Goal: Task Accomplishment & Management: Manage account settings

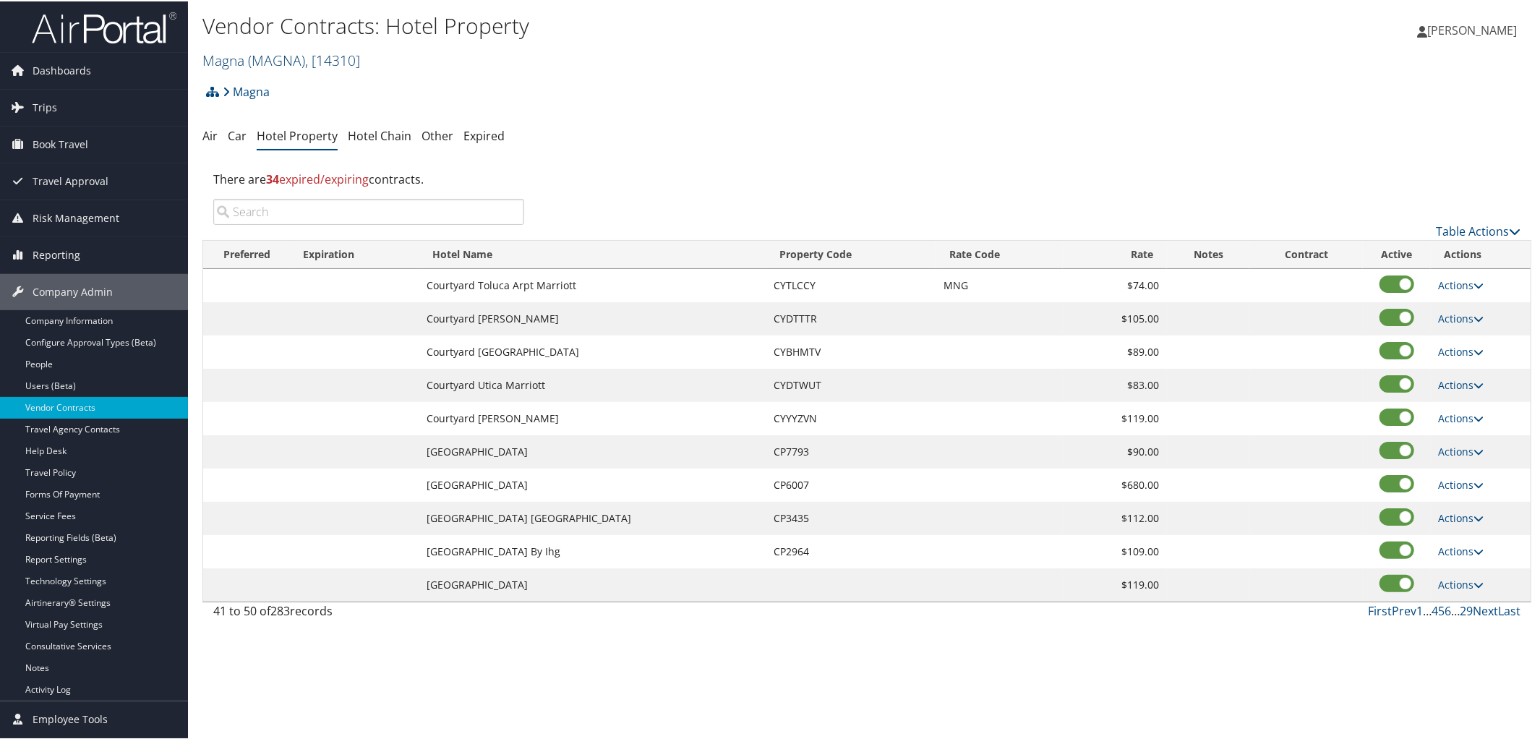
click at [260, 60] on span "( MAGNA )" at bounding box center [276, 59] width 57 height 20
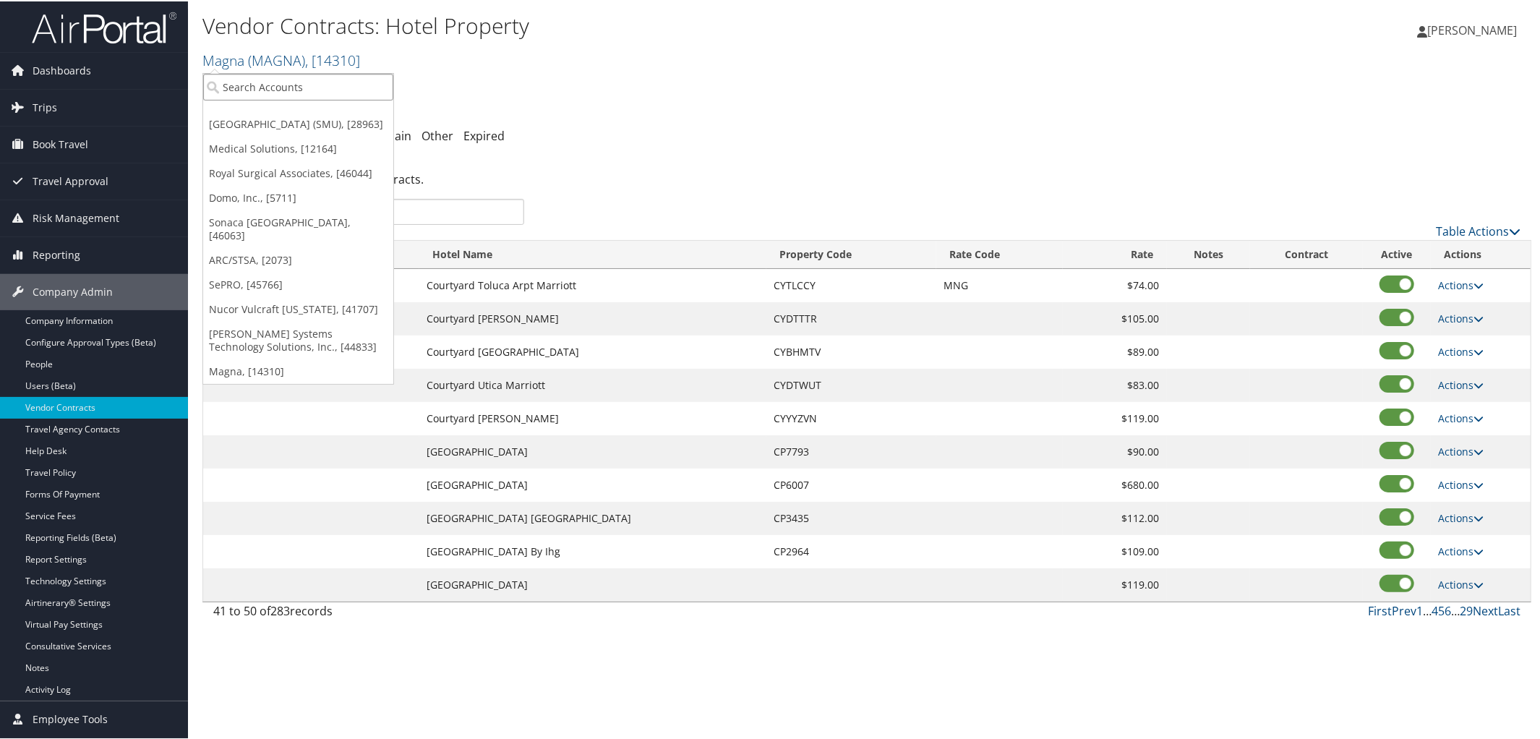
click at [265, 82] on input "search" at bounding box center [298, 85] width 190 height 27
type input "State of Utah"
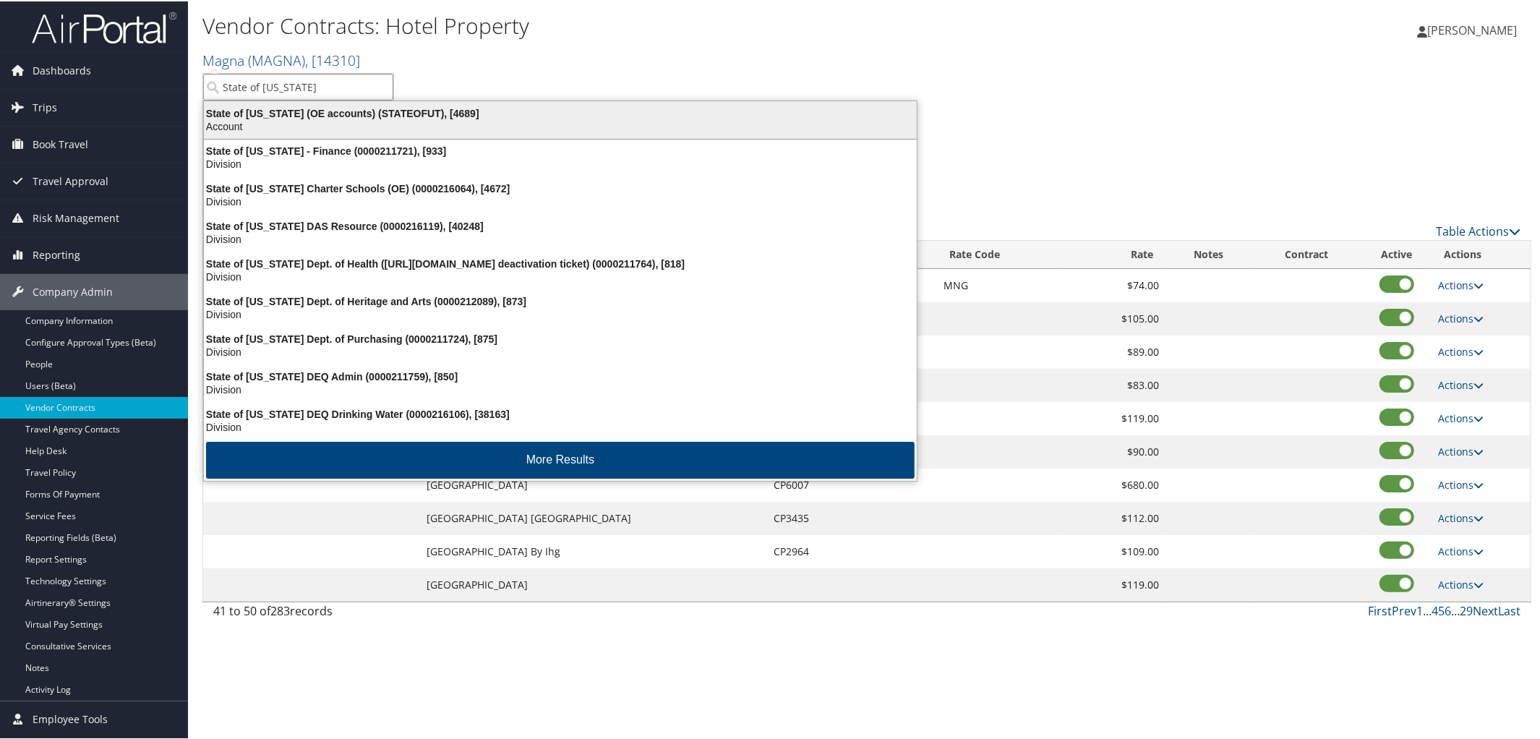
click at [281, 111] on div "State of Utah (OE accounts) (STATEOFUT), [4689]" at bounding box center [560, 112] width 730 height 13
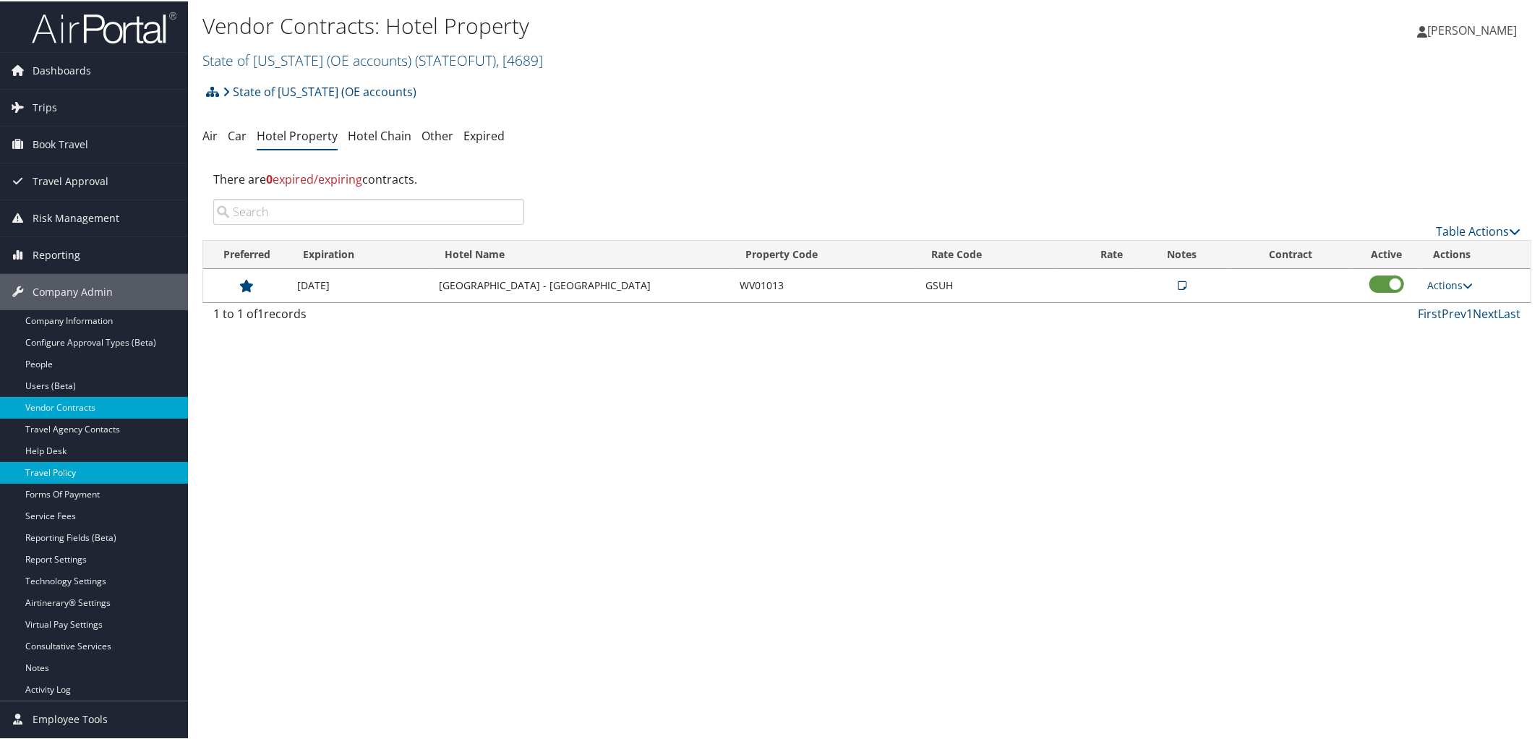
click at [77, 462] on link "Travel Policy" at bounding box center [94, 472] width 188 height 22
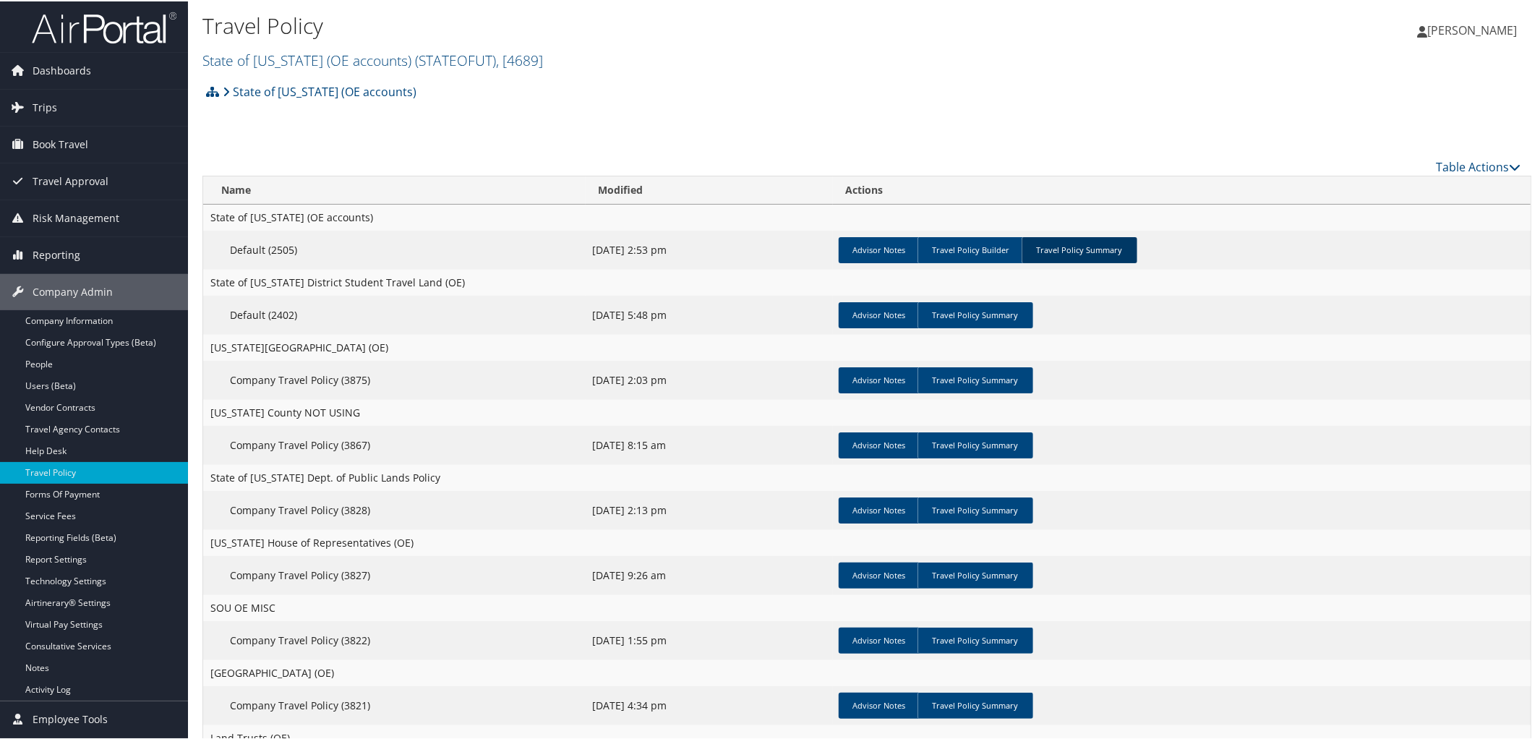
click at [1079, 244] on link "Travel Policy Summary" at bounding box center [1080, 249] width 116 height 26
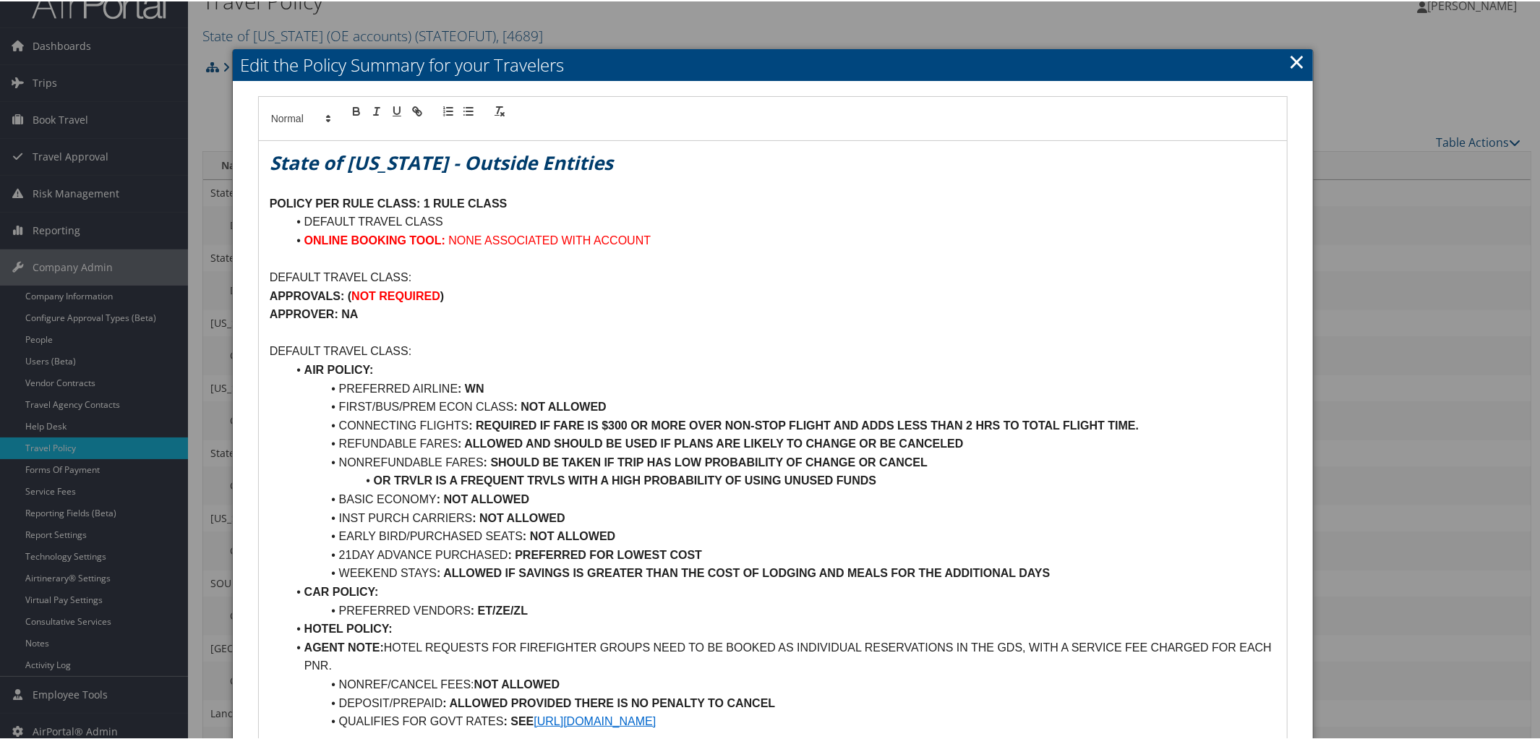
scroll to position [22, 0]
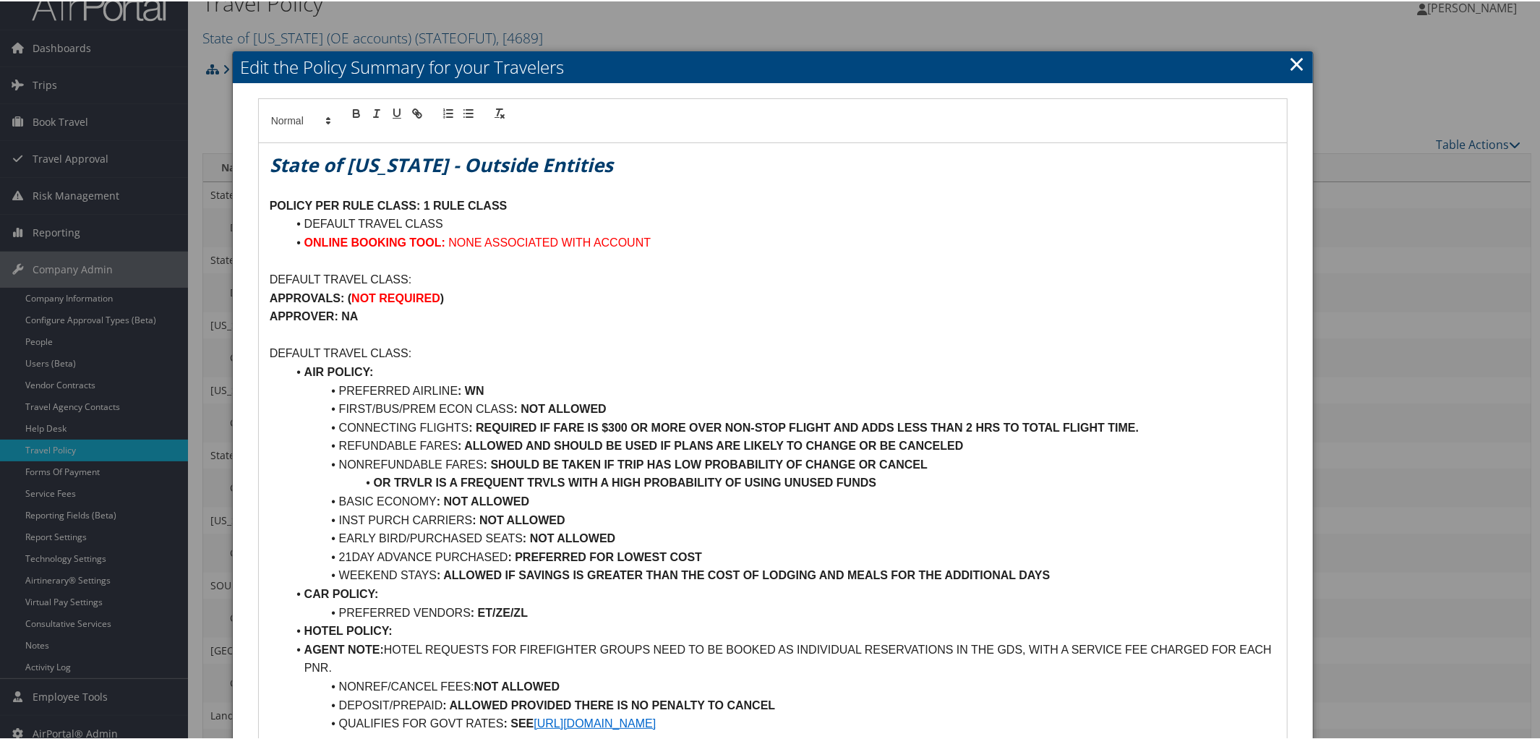
click at [1298, 57] on link "×" at bounding box center [1296, 62] width 17 height 29
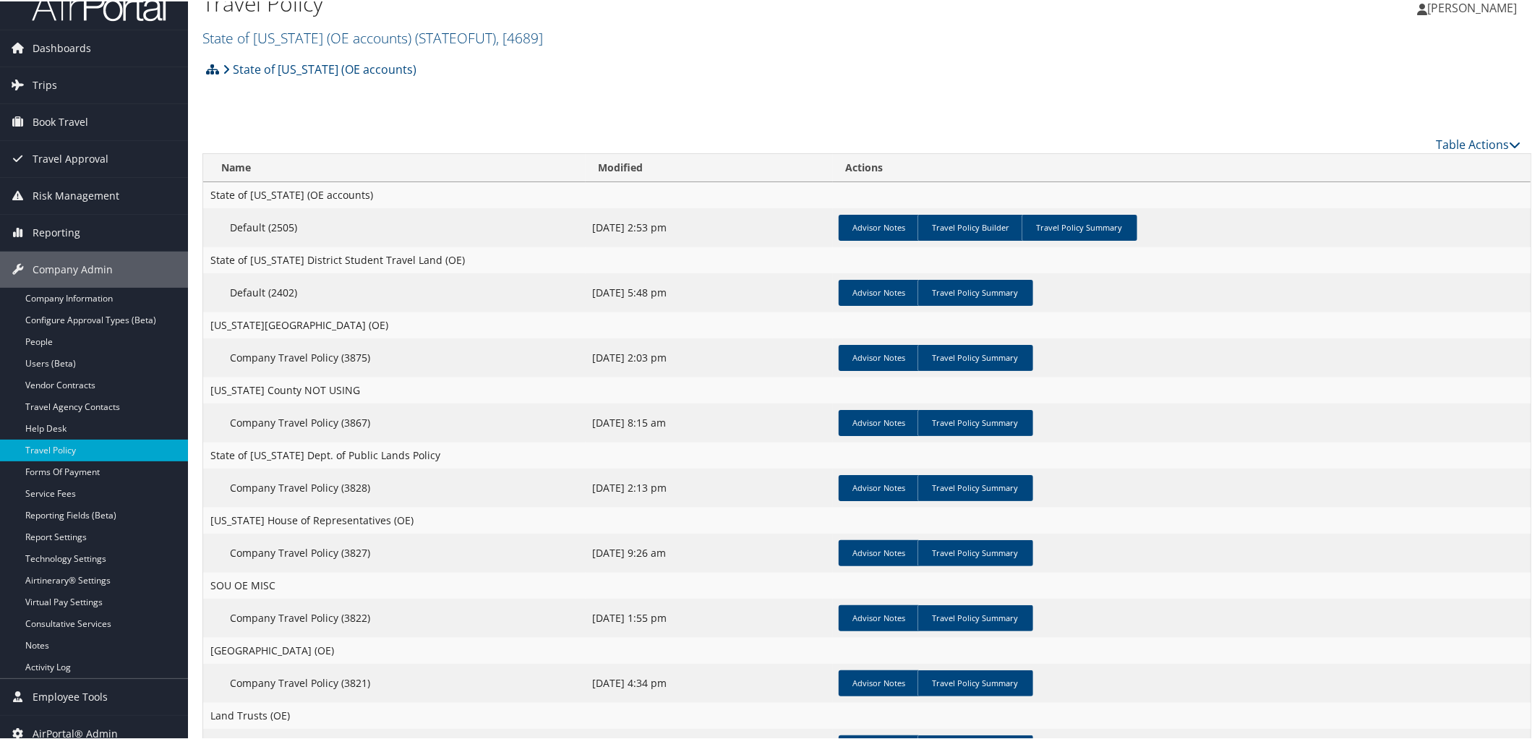
click at [212, 69] on icon at bounding box center [212, 68] width 13 height 12
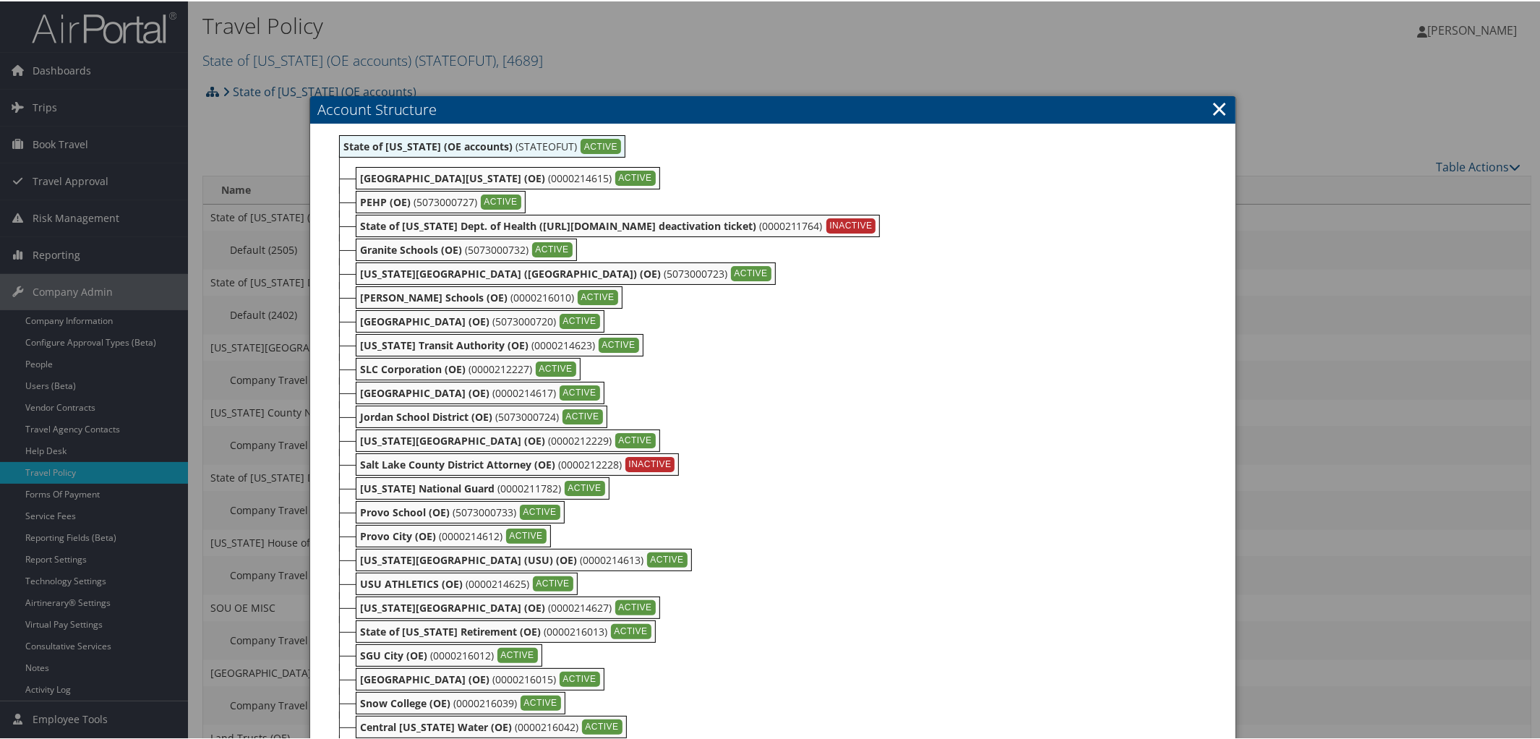
scroll to position [1, 0]
click at [1222, 98] on link "×" at bounding box center [1219, 106] width 17 height 29
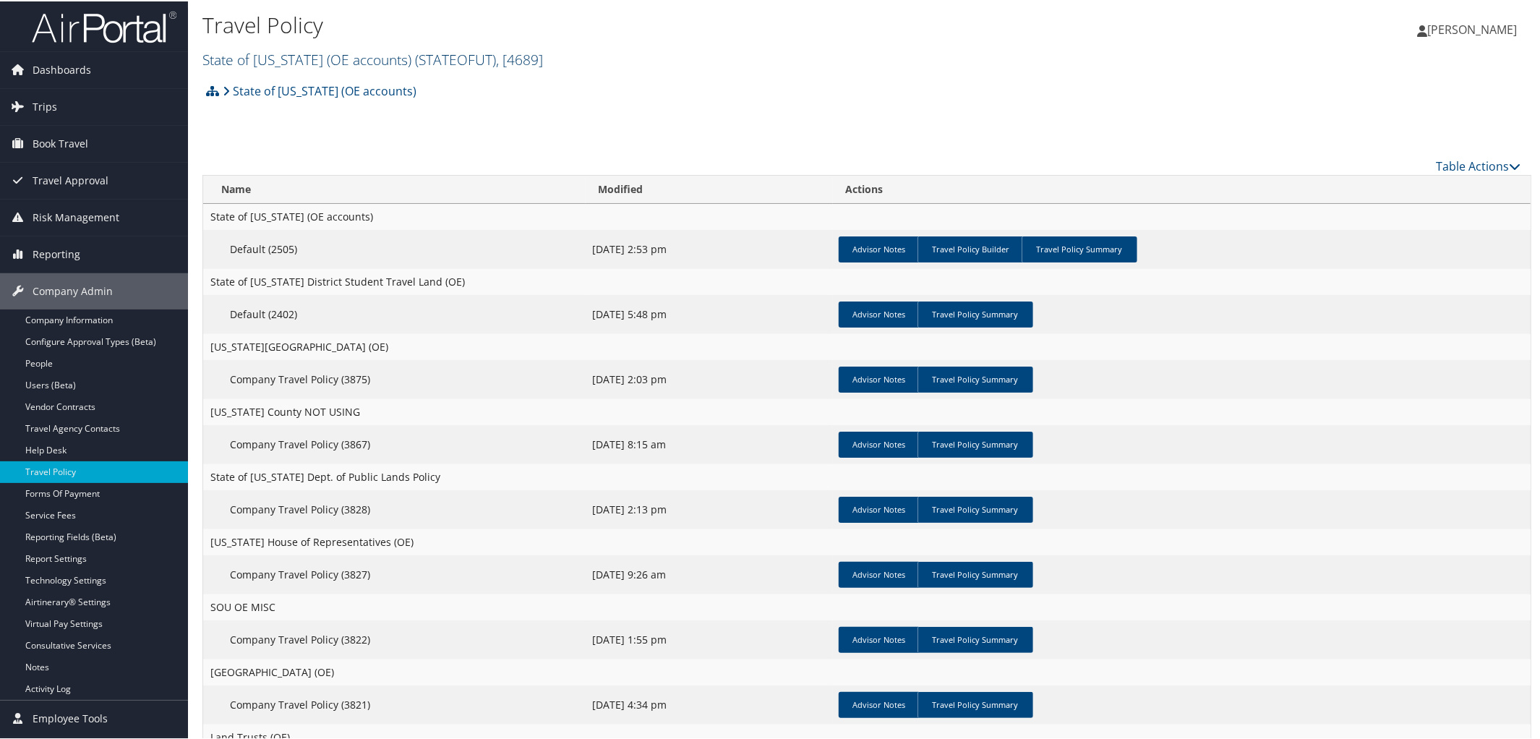
click at [325, 51] on link "State of Utah (OE accounts) ( STATEOFUT ) , [ 4689 ]" at bounding box center [372, 58] width 341 height 20
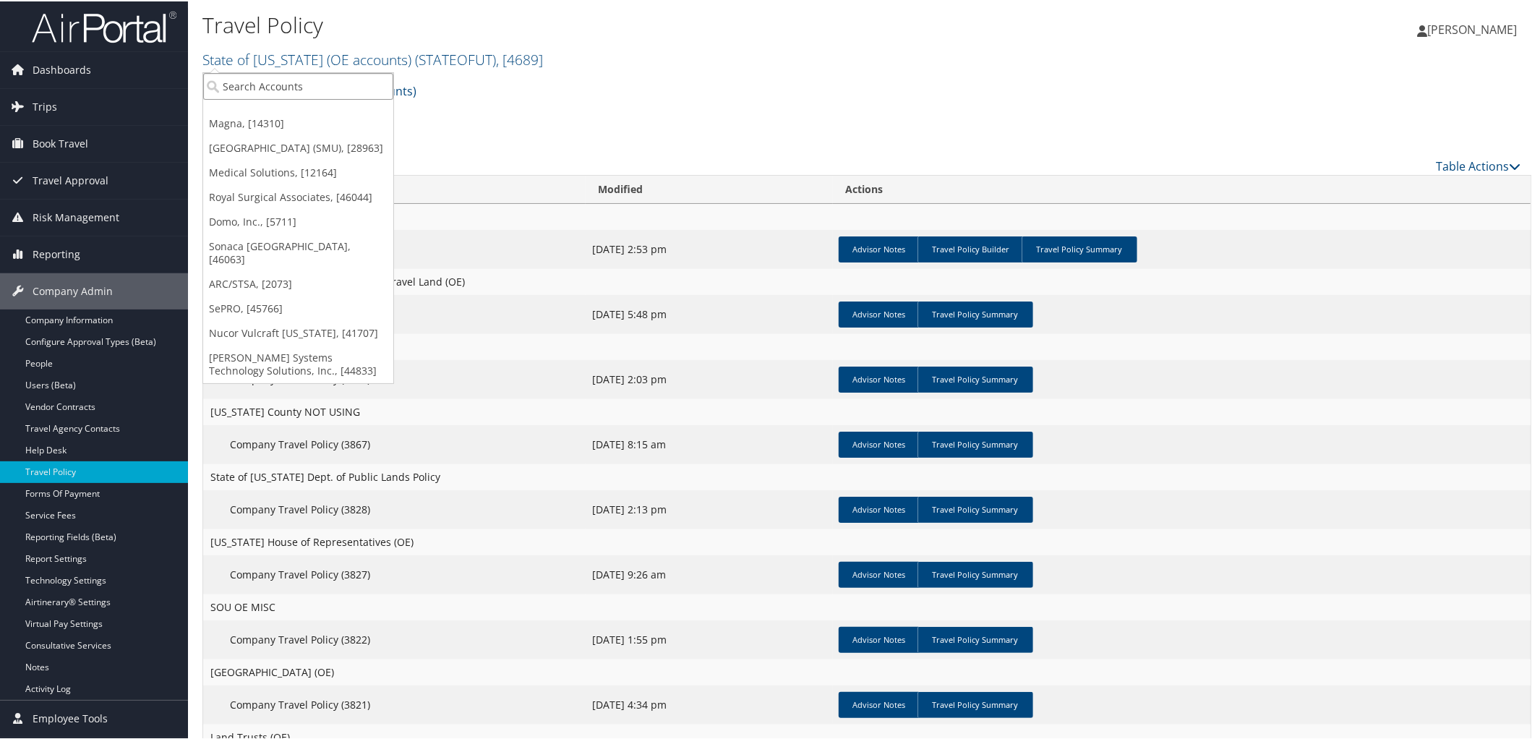
click at [314, 82] on input "search" at bounding box center [298, 85] width 190 height 27
type input "State of Utah Inside"
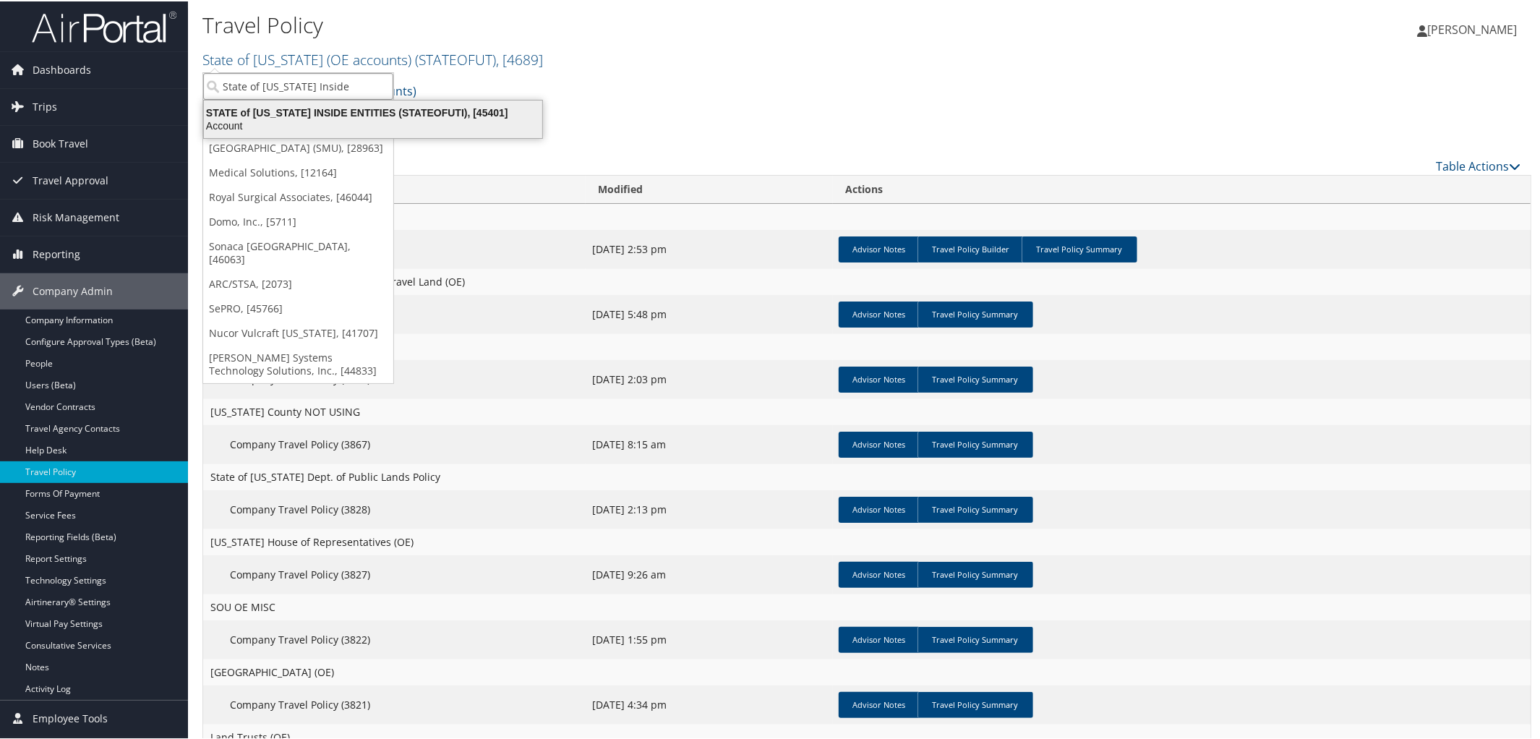
click at [355, 120] on div "Account" at bounding box center [373, 124] width 356 height 13
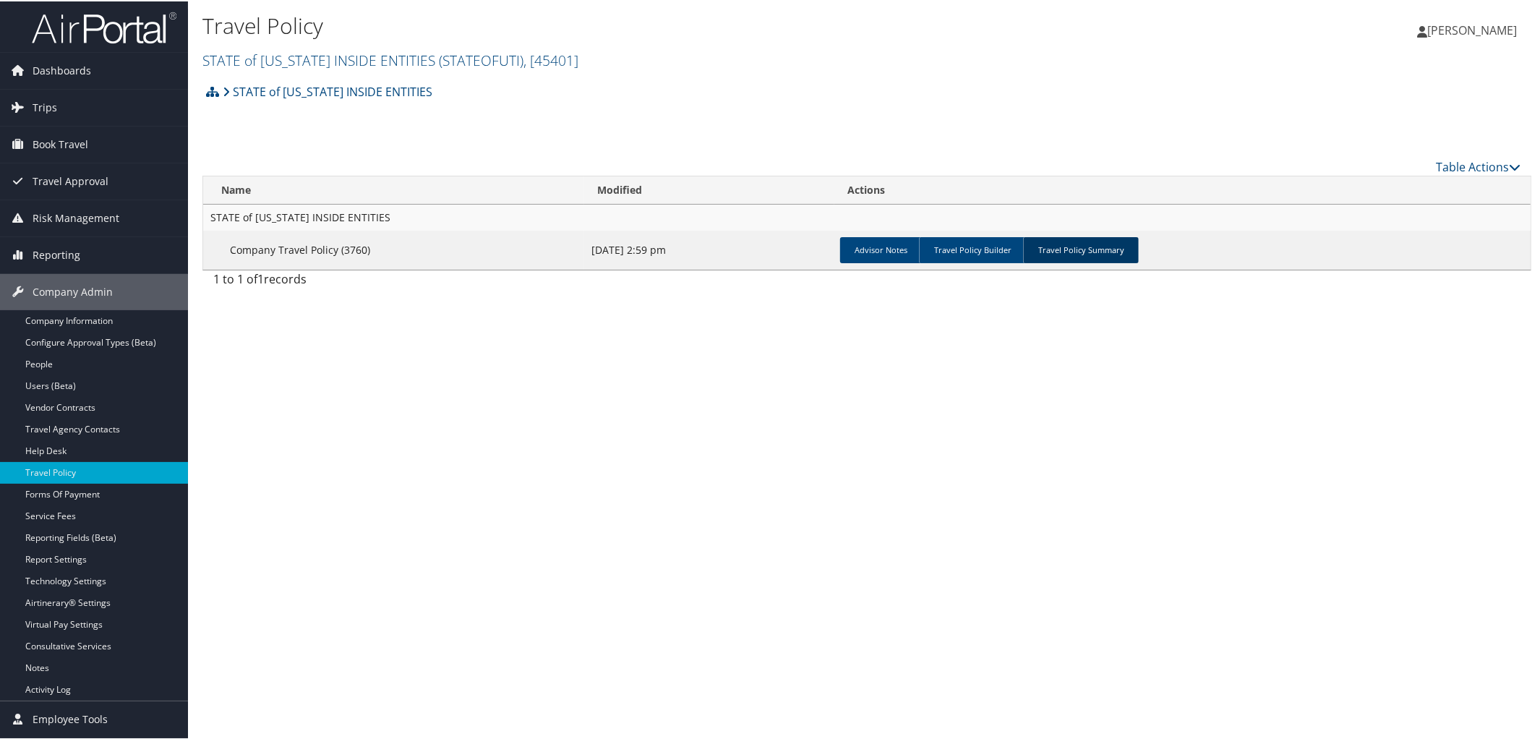
click at [1079, 245] on link "Travel Policy Summary" at bounding box center [1081, 249] width 116 height 26
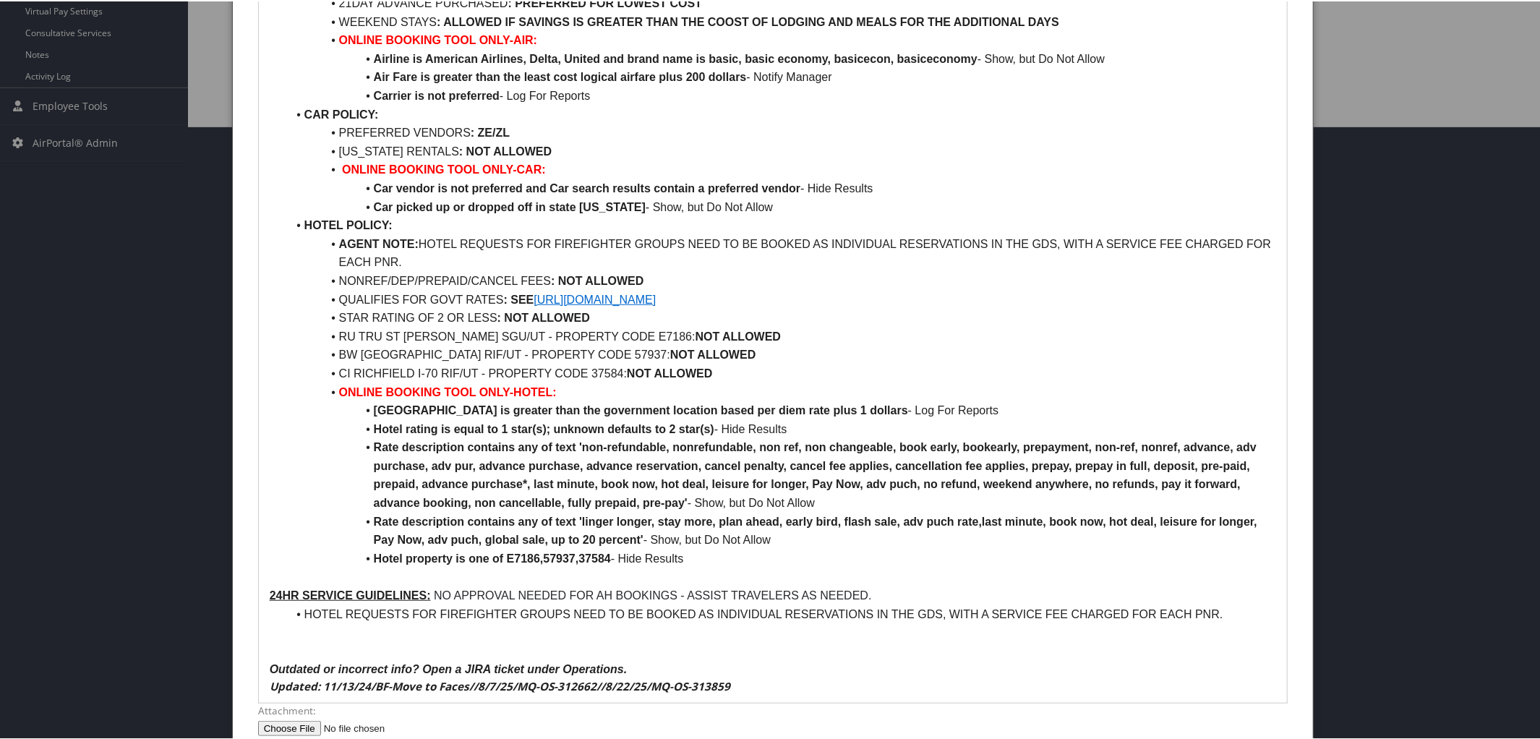
scroll to position [617, 0]
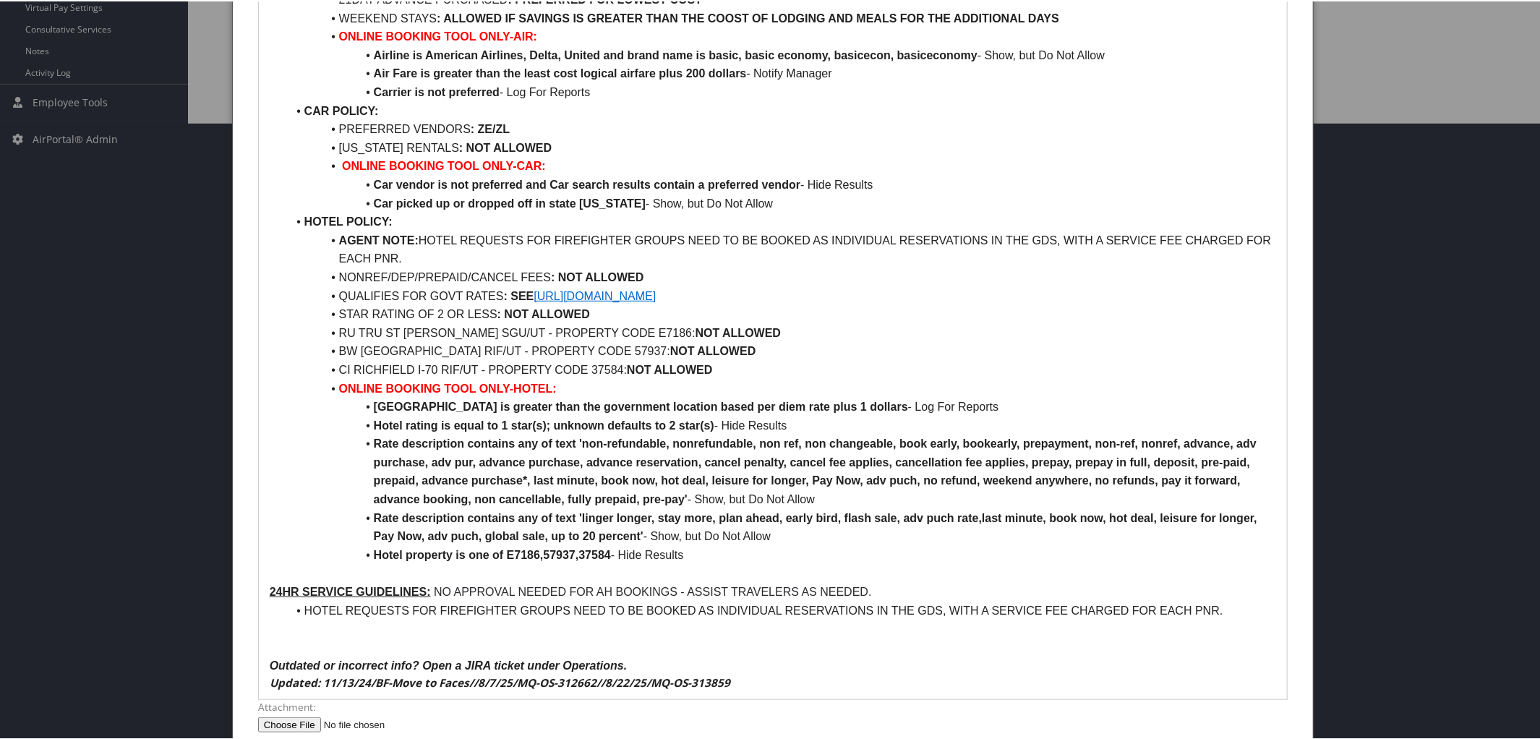
click at [735, 367] on li "CI RICHFIELD I-70 RIF/UT - PROPERTY CODE 37584: NOT ALLOWED" at bounding box center [782, 368] width 990 height 19
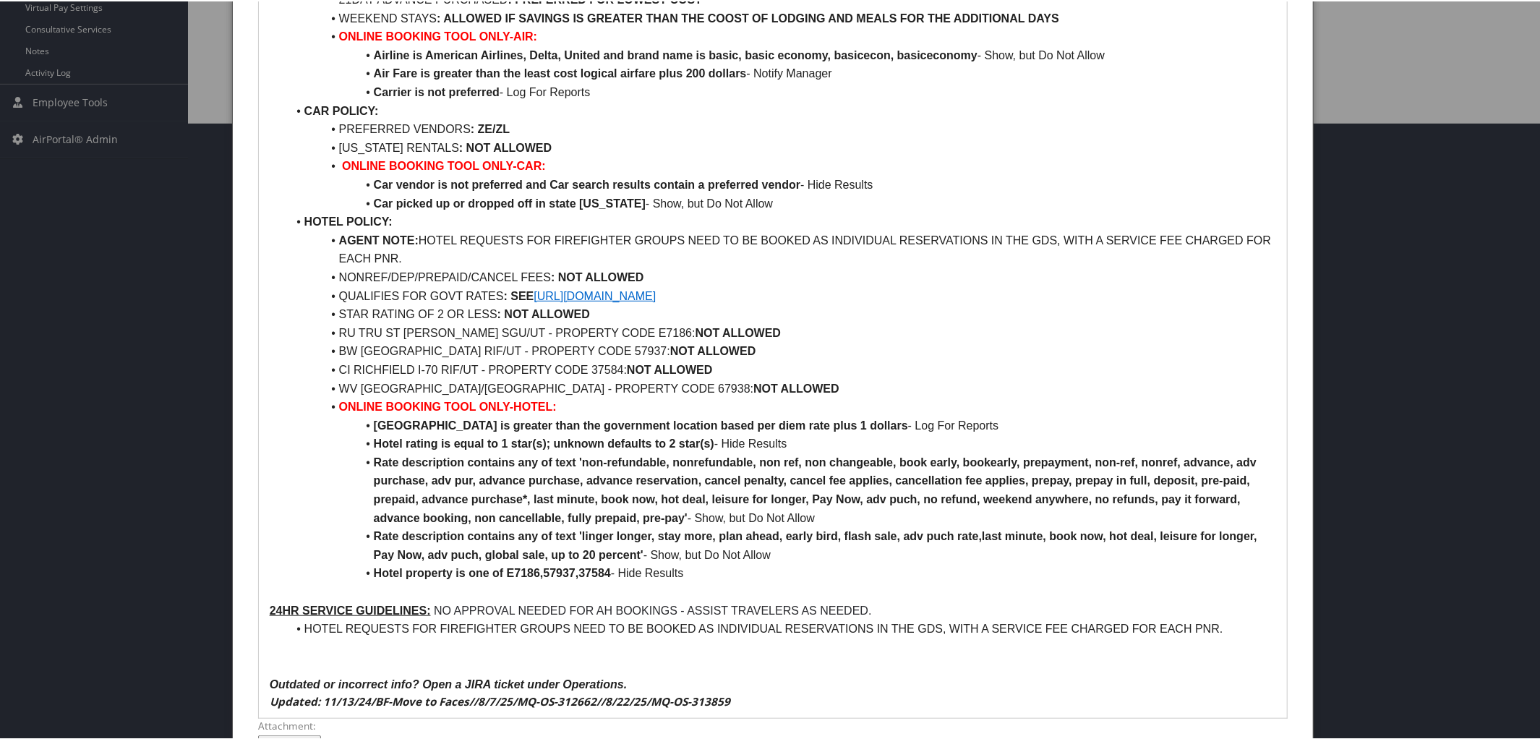
click at [755, 703] on h3 "Updated: 11/13/24/BF-Move to Faces//8/7/25/MQ-OS-312662//8/22/25/MQ-OS-313859" at bounding box center [773, 700] width 1007 height 15
click at [609, 574] on strong "Hotel property is one of E7186,57937,37584" at bounding box center [492, 571] width 237 height 12
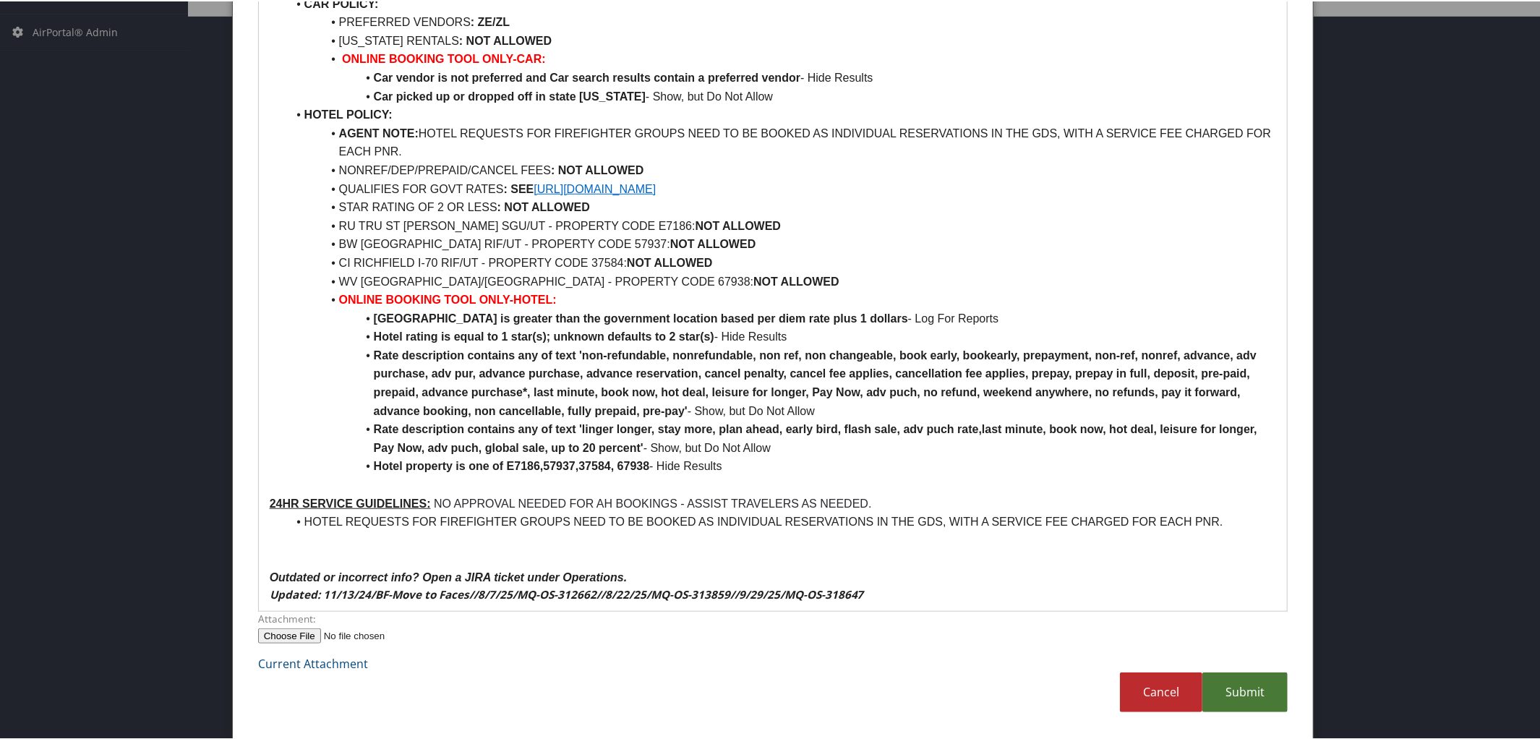
click at [1235, 690] on link "Submit" at bounding box center [1244, 691] width 85 height 40
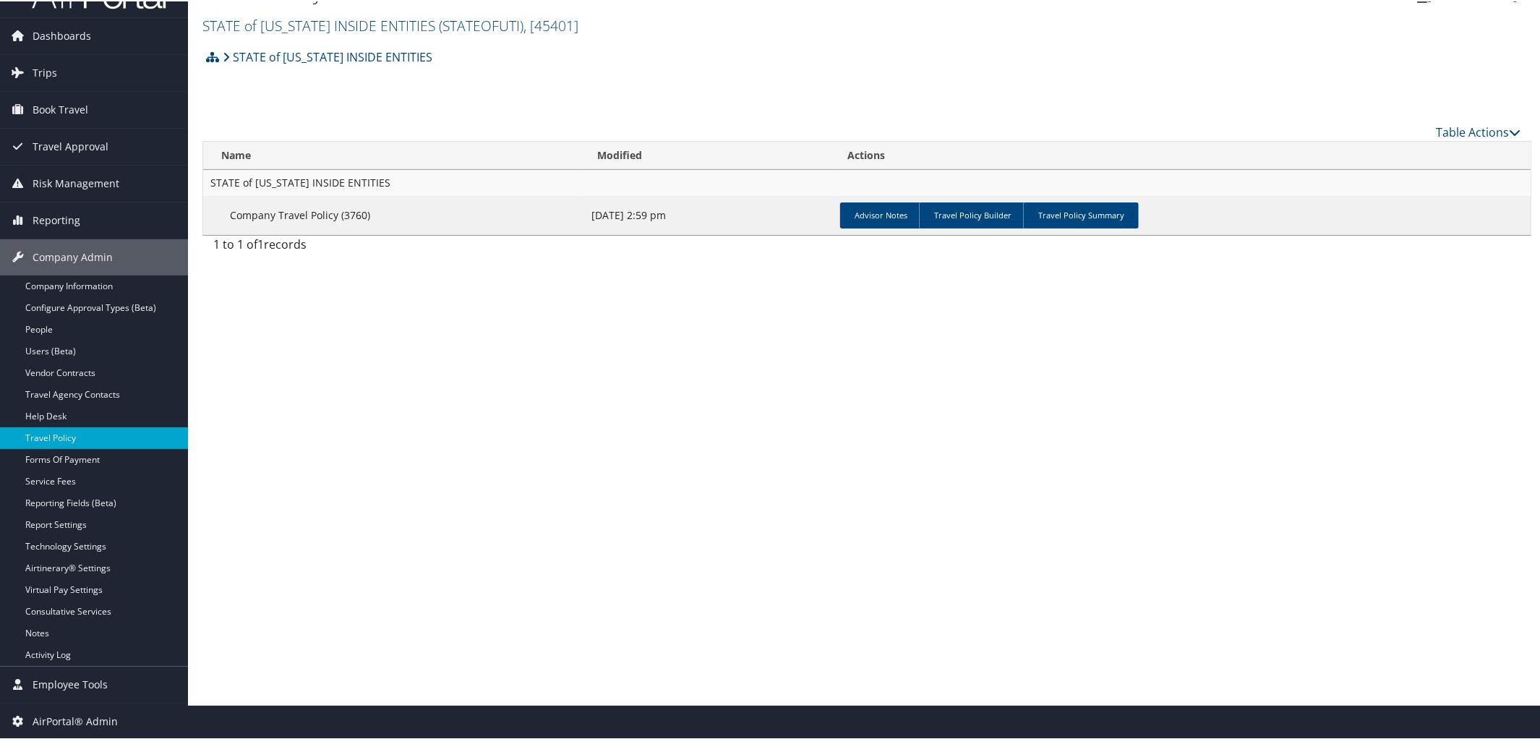
scroll to position [34, 0]
click at [1071, 215] on link "Travel Policy Summary" at bounding box center [1081, 215] width 116 height 26
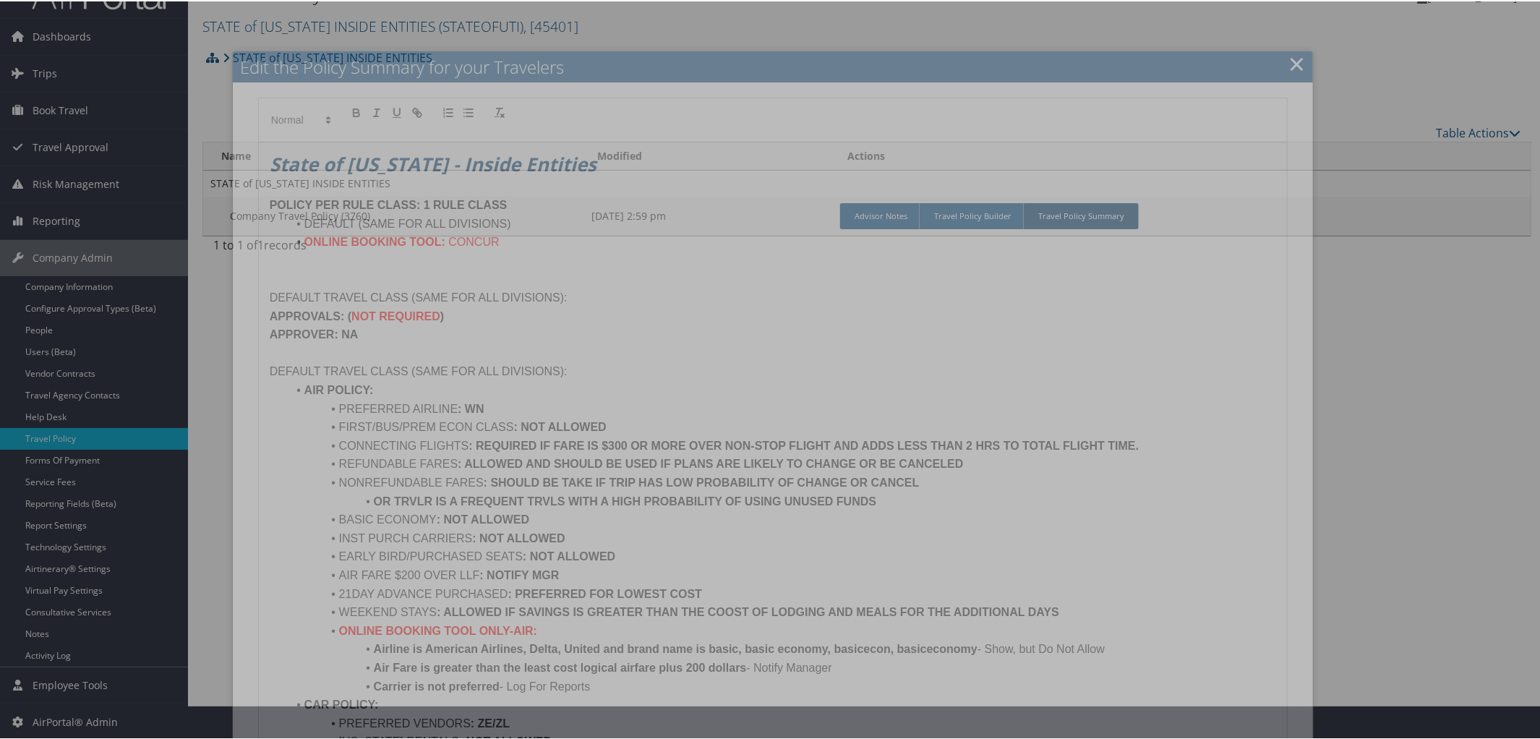
scroll to position [724, 0]
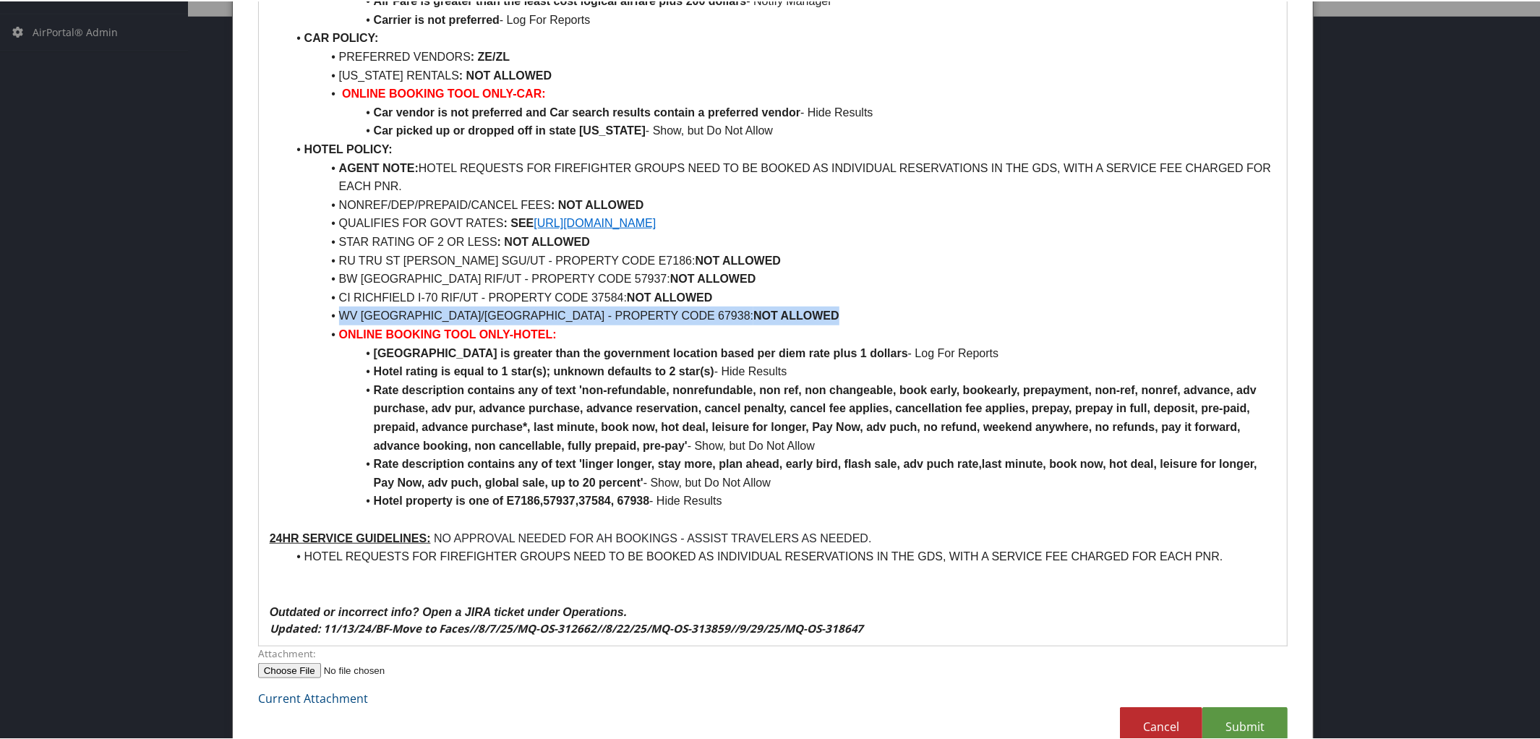
drag, startPoint x: 335, startPoint y: 314, endPoint x: 848, endPoint y: 306, distance: 513.3
click at [848, 306] on li "WV CRYSTAL INN WEST VALLEY CITY/UT - PROPERTY CODE 67938: NOT ALLOWED" at bounding box center [782, 314] width 990 height 19
paste div
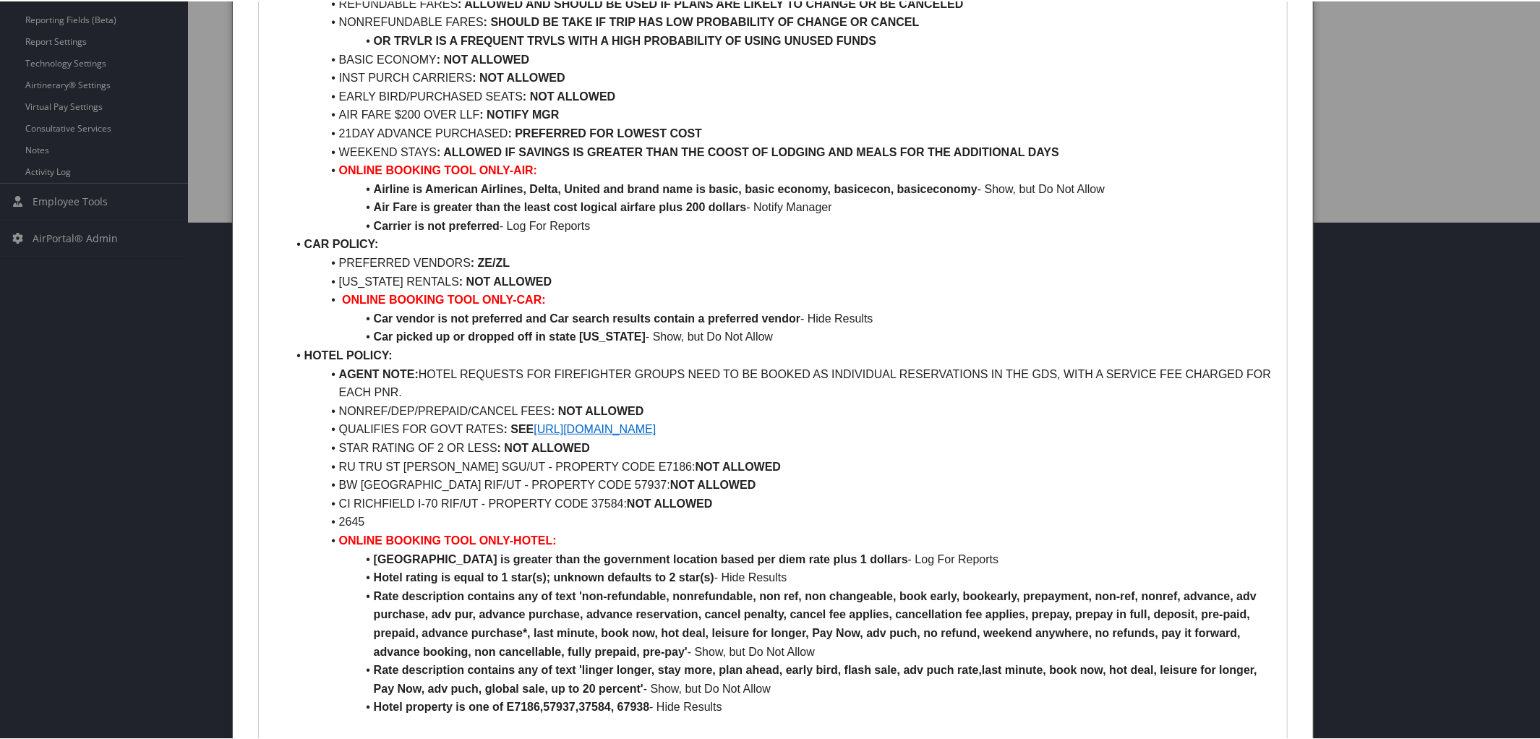
scroll to position [515, 0]
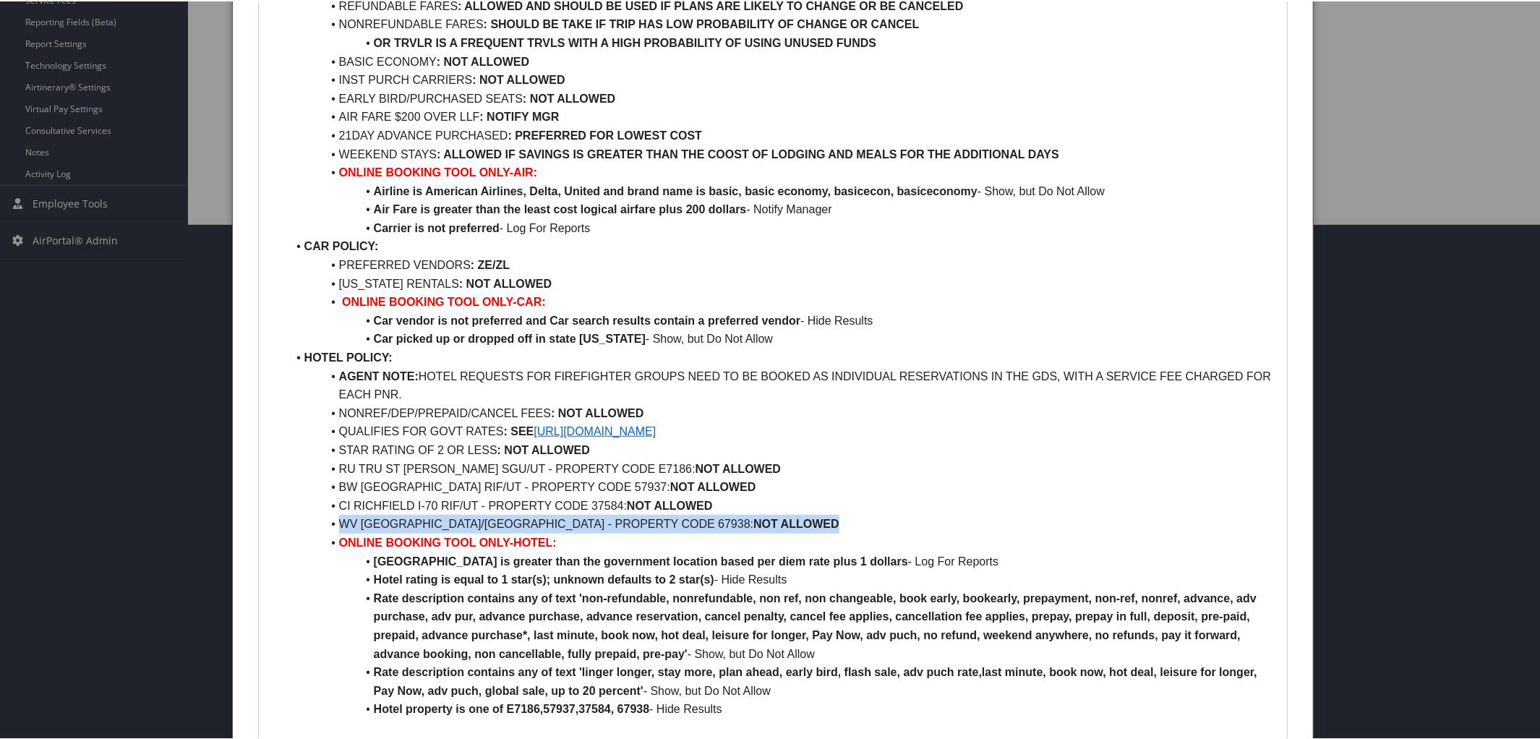
drag, startPoint x: 337, startPoint y: 522, endPoint x: 873, endPoint y: 518, distance: 535.7
click at [873, 518] on li "WV CRYSTAL INN WEST VALLEY CITY/UT - PROPERTY CODE 67938: NOT ALLOWED" at bounding box center [782, 522] width 990 height 19
copy li "WV CRYSTAL INN WEST VALLEY CITY/UT - PROPERTY CODE 67938: NOT ALLOWED"
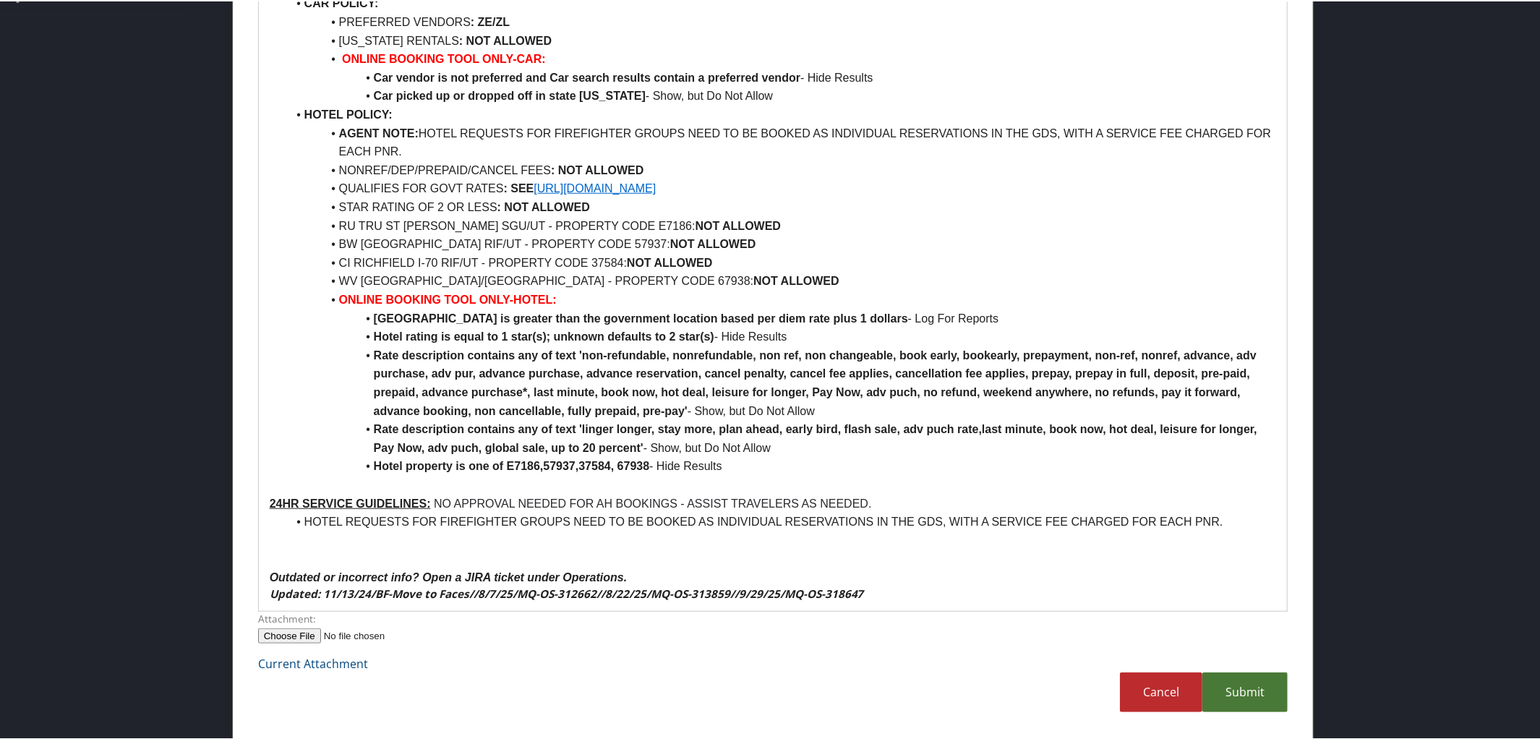
click at [1256, 691] on link "Submit" at bounding box center [1244, 691] width 85 height 40
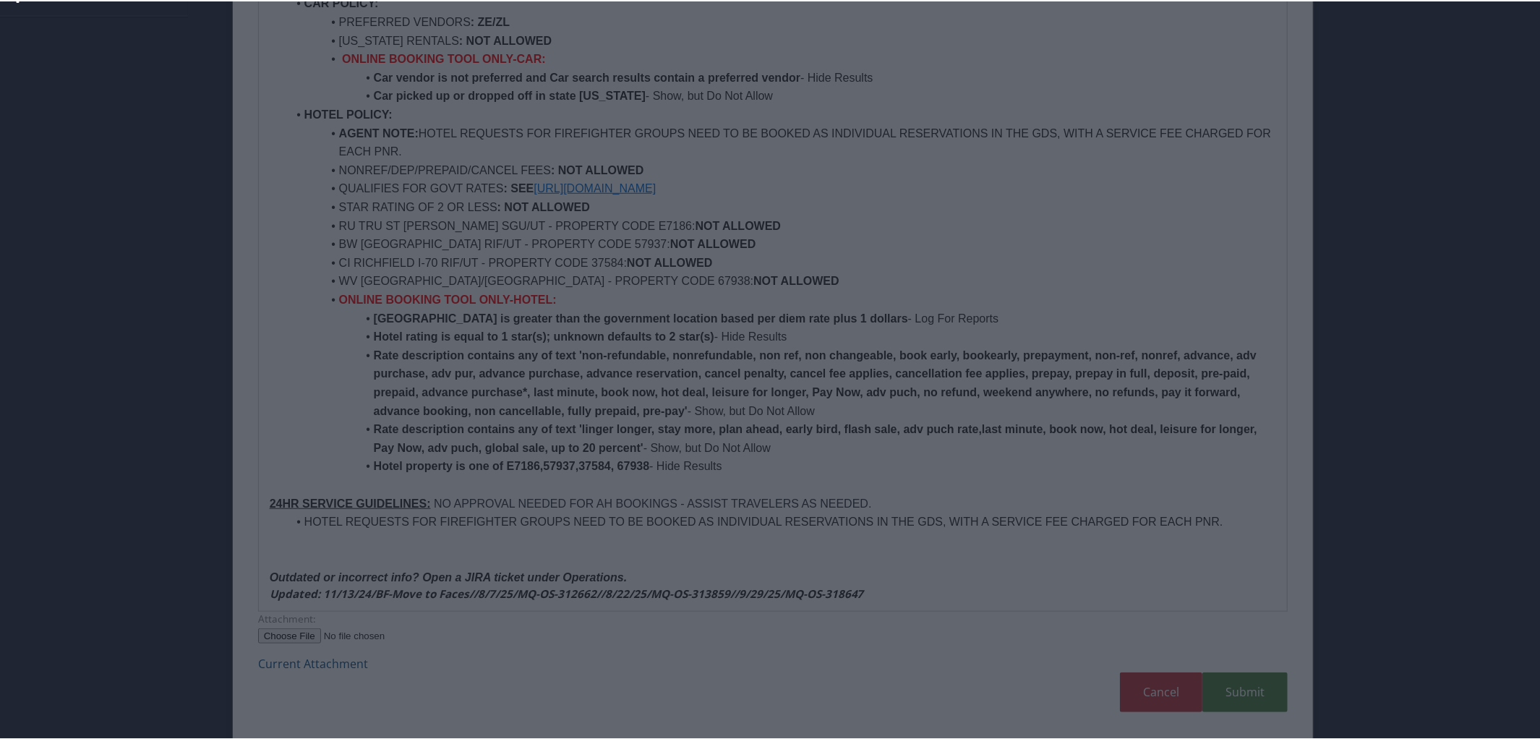
scroll to position [34, 0]
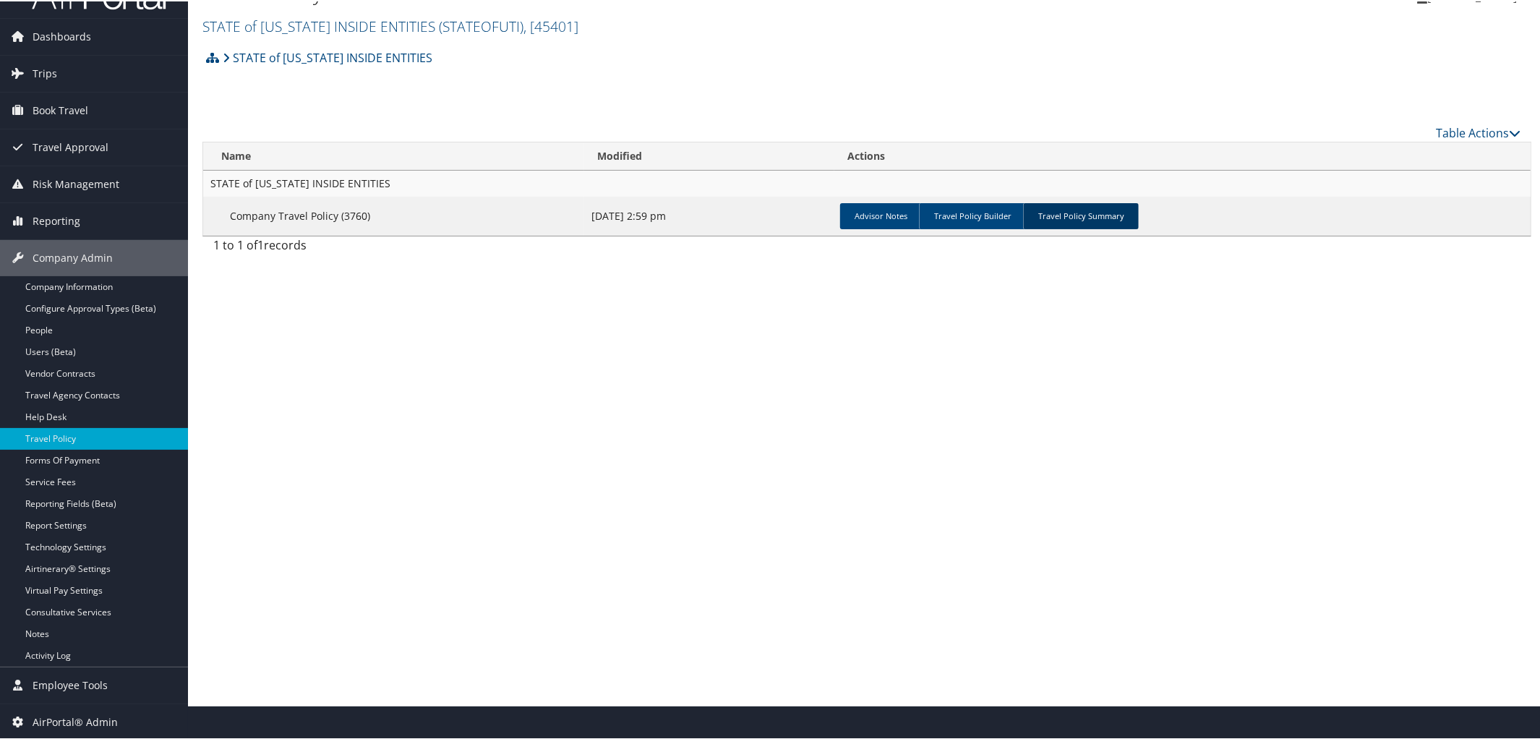
click at [1066, 215] on link "Travel Policy Summary" at bounding box center [1081, 215] width 116 height 26
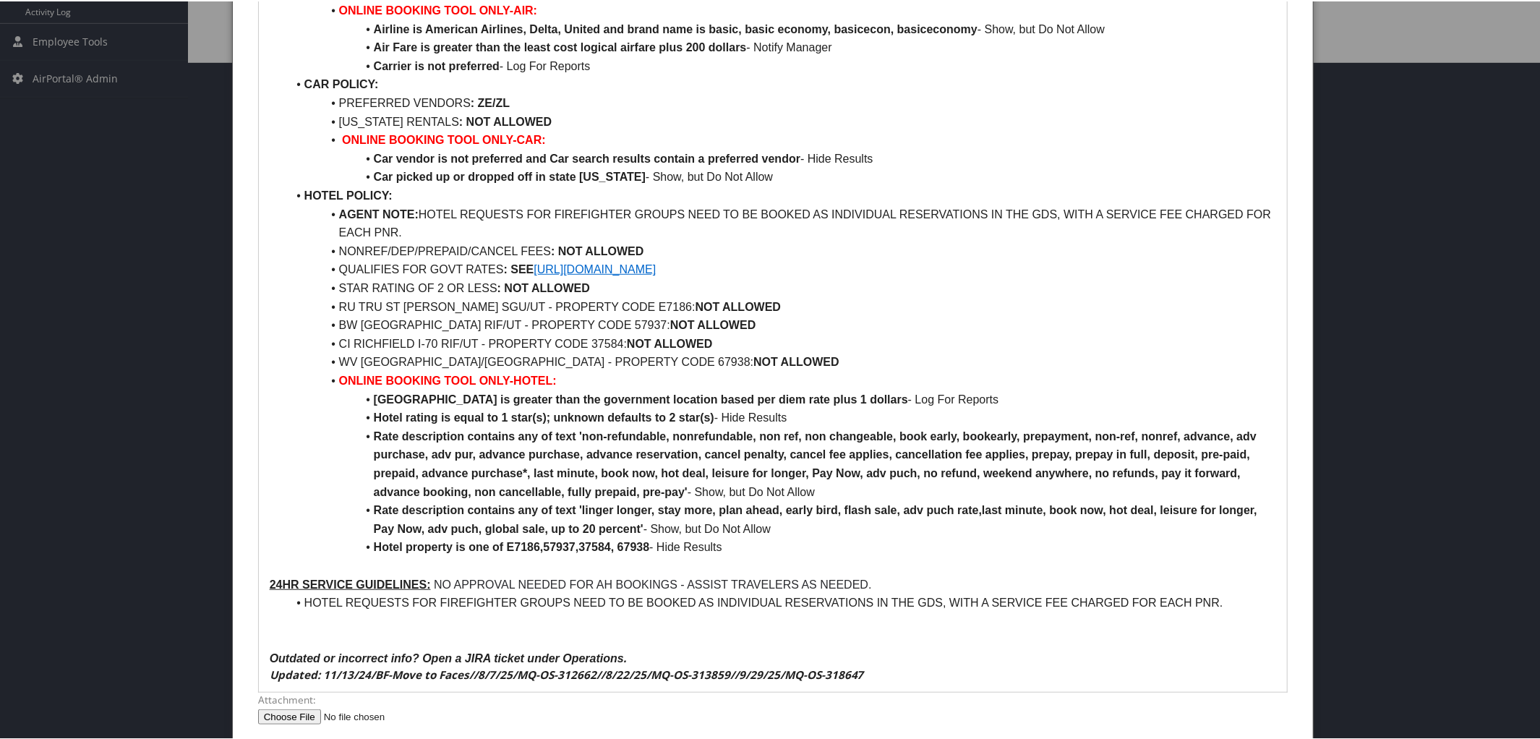
scroll to position [670, 0]
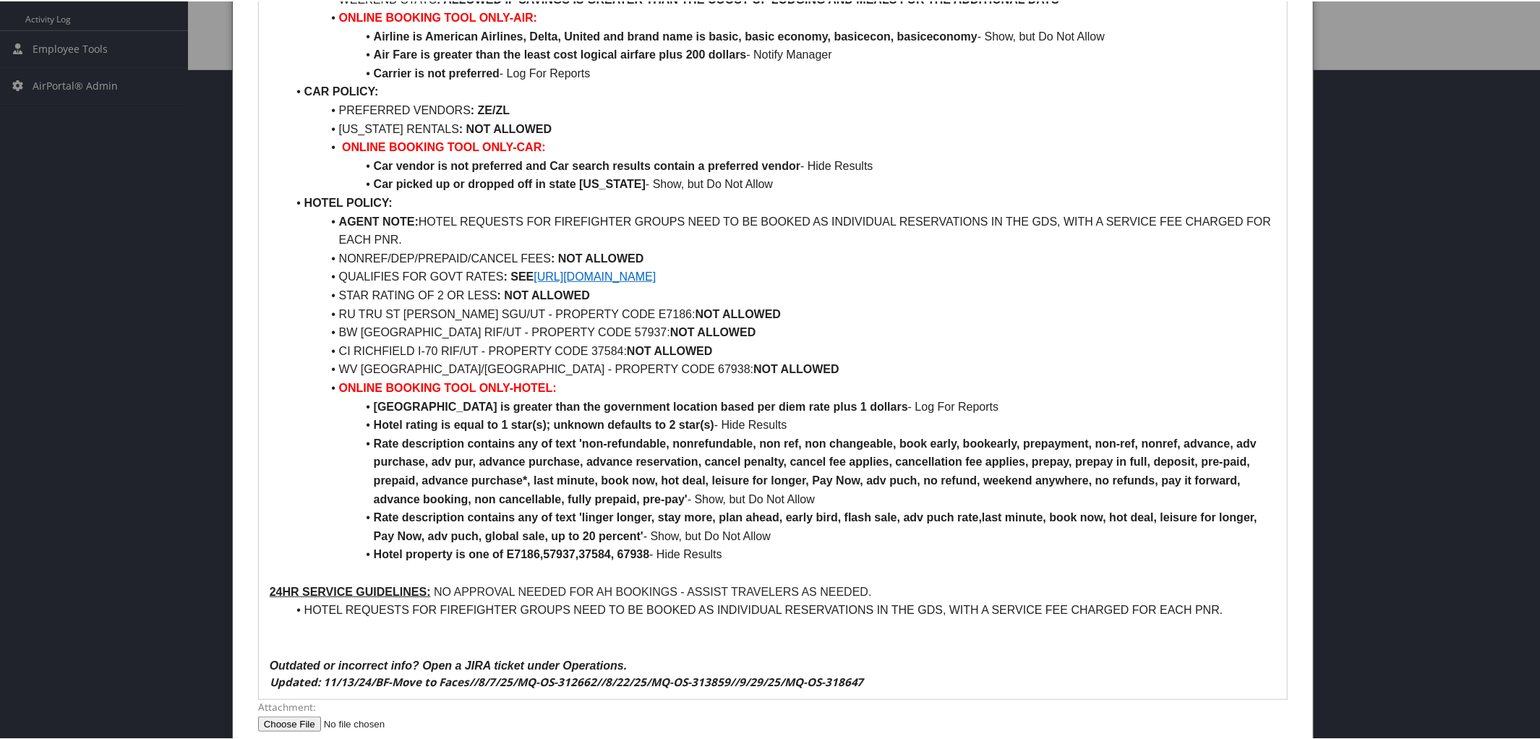
click at [708, 366] on li "WV CRYSTAL INN WEST VALLEY CITY/UT - PROPERTY CODE 67938: NOT ALLOWED" at bounding box center [782, 368] width 990 height 19
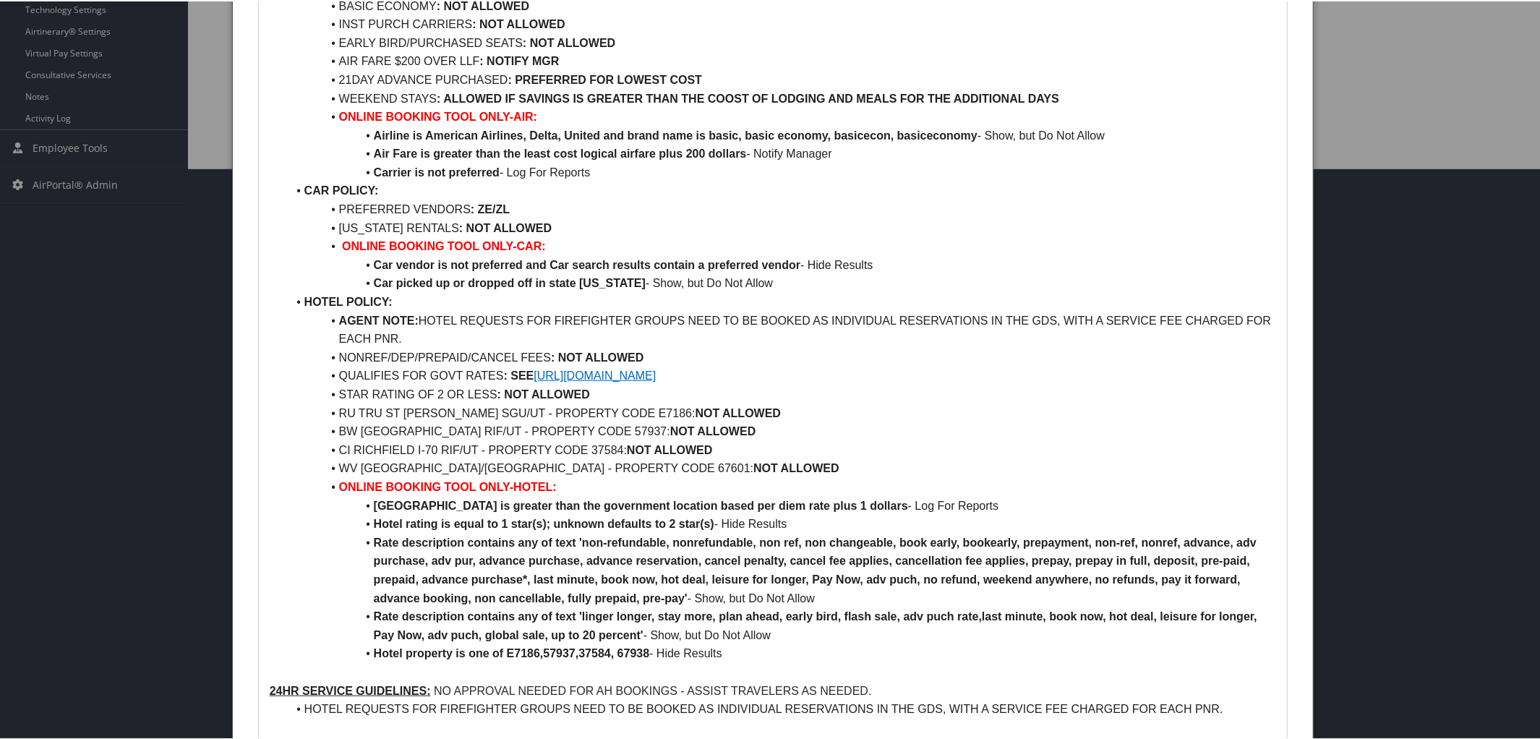
scroll to position [573, 0]
click at [563, 466] on li "WV CRYSTAL INN WEST VALLEY CITY/UT - PROPERTY CODE 67601: NOT ALLOWED" at bounding box center [782, 464] width 990 height 19
click at [646, 655] on strong "Hotel property is one of E7186,57937,37584, 67938" at bounding box center [512, 649] width 276 height 12
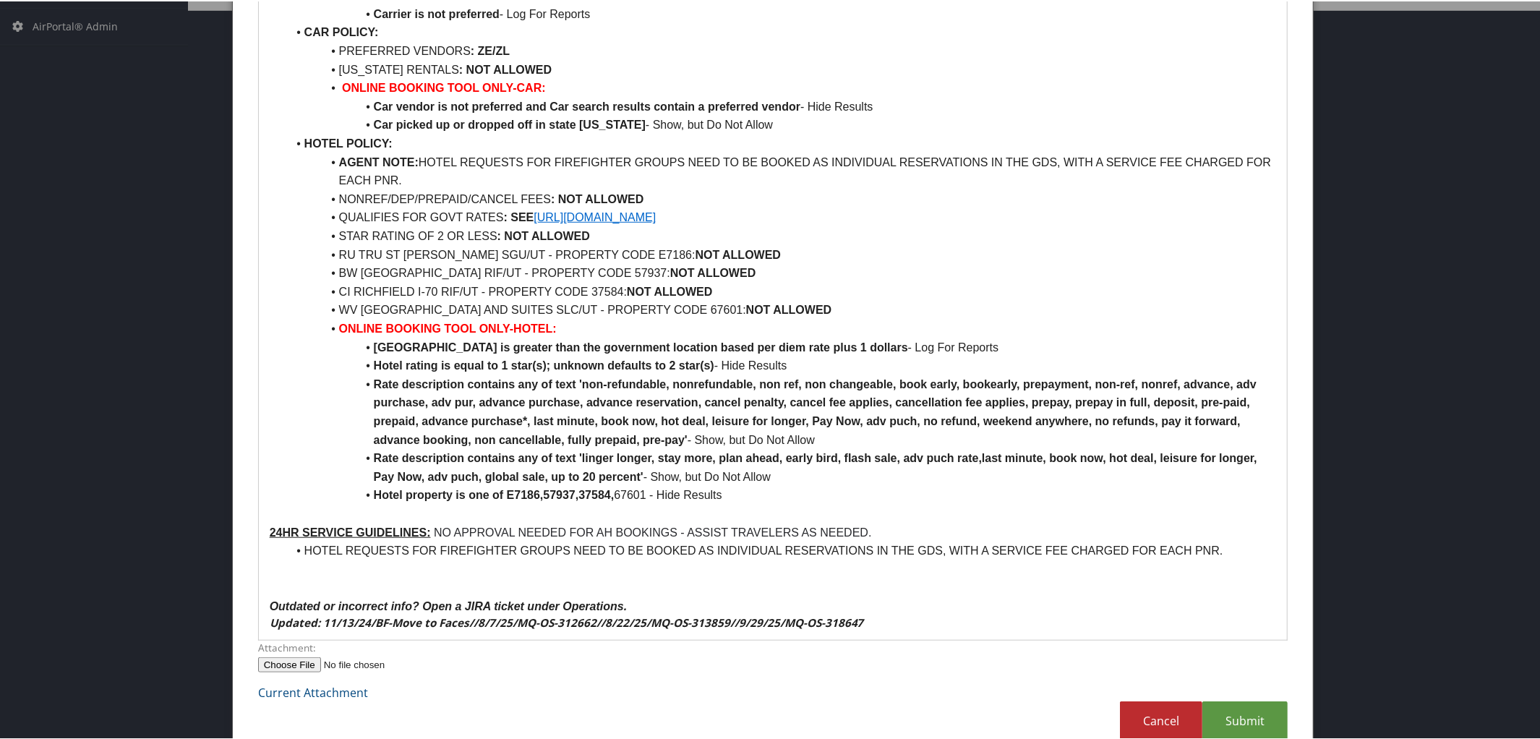
scroll to position [758, 0]
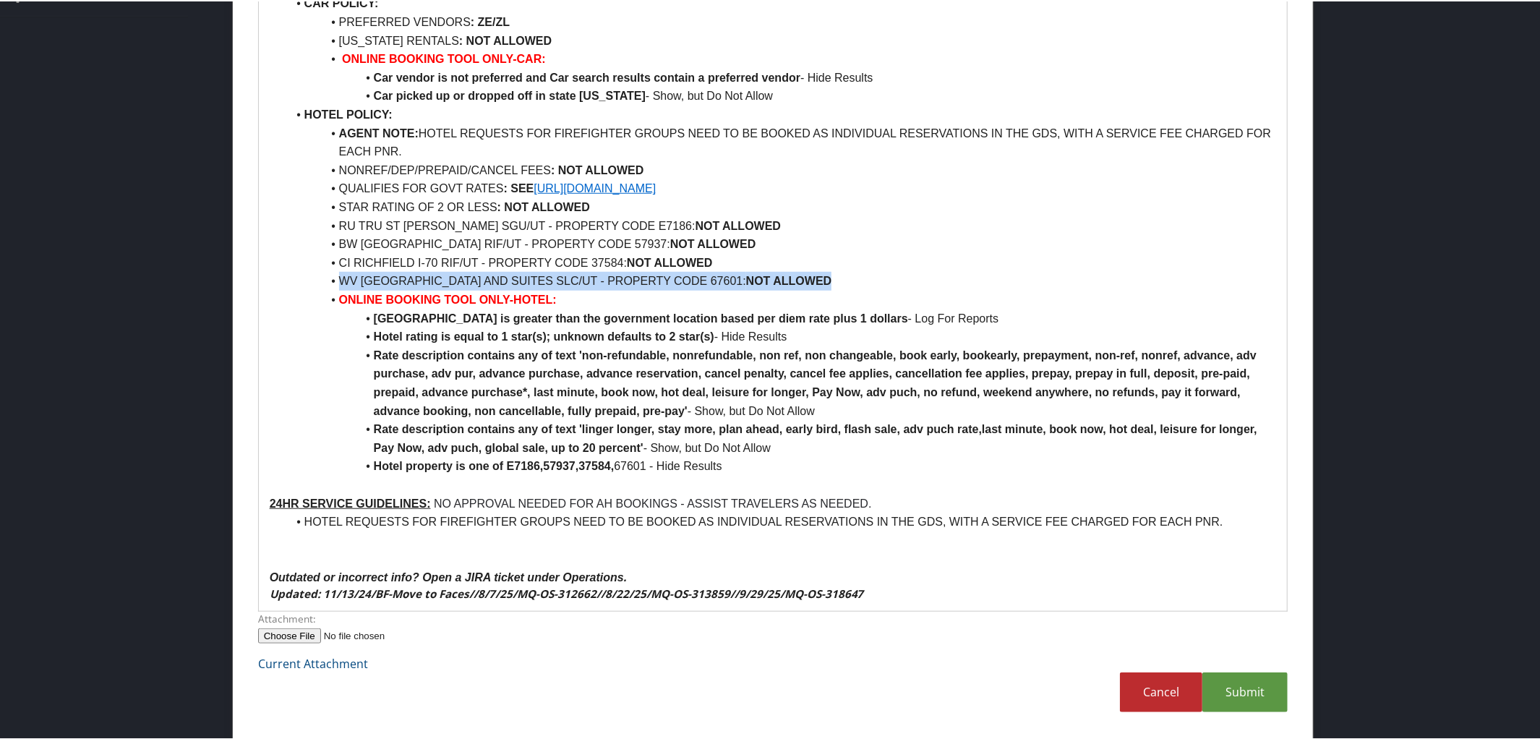
drag, startPoint x: 335, startPoint y: 281, endPoint x: 912, endPoint y: 278, distance: 576.2
click at [912, 278] on li "WV CRYSTAL INN HOTEL AND SUITES SLC/UT - PROPERTY CODE 67601: NOT ALLOWED" at bounding box center [782, 279] width 990 height 19
copy li "WV CRYSTAL INN HOTEL AND SUITES SLC/UT - PROPERTY CODE 67601: NOT ALLOWED"
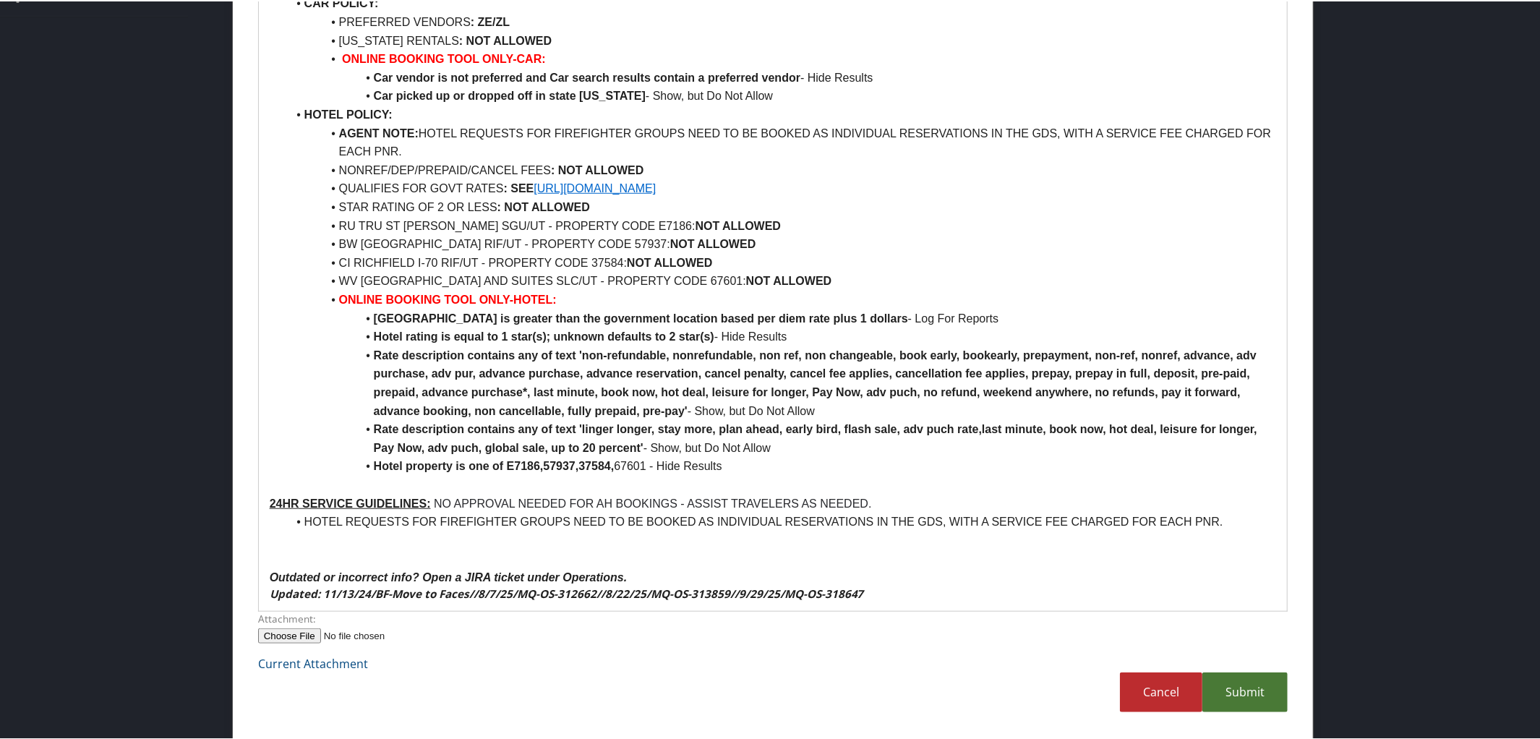
click at [1251, 689] on link "Submit" at bounding box center [1244, 691] width 85 height 40
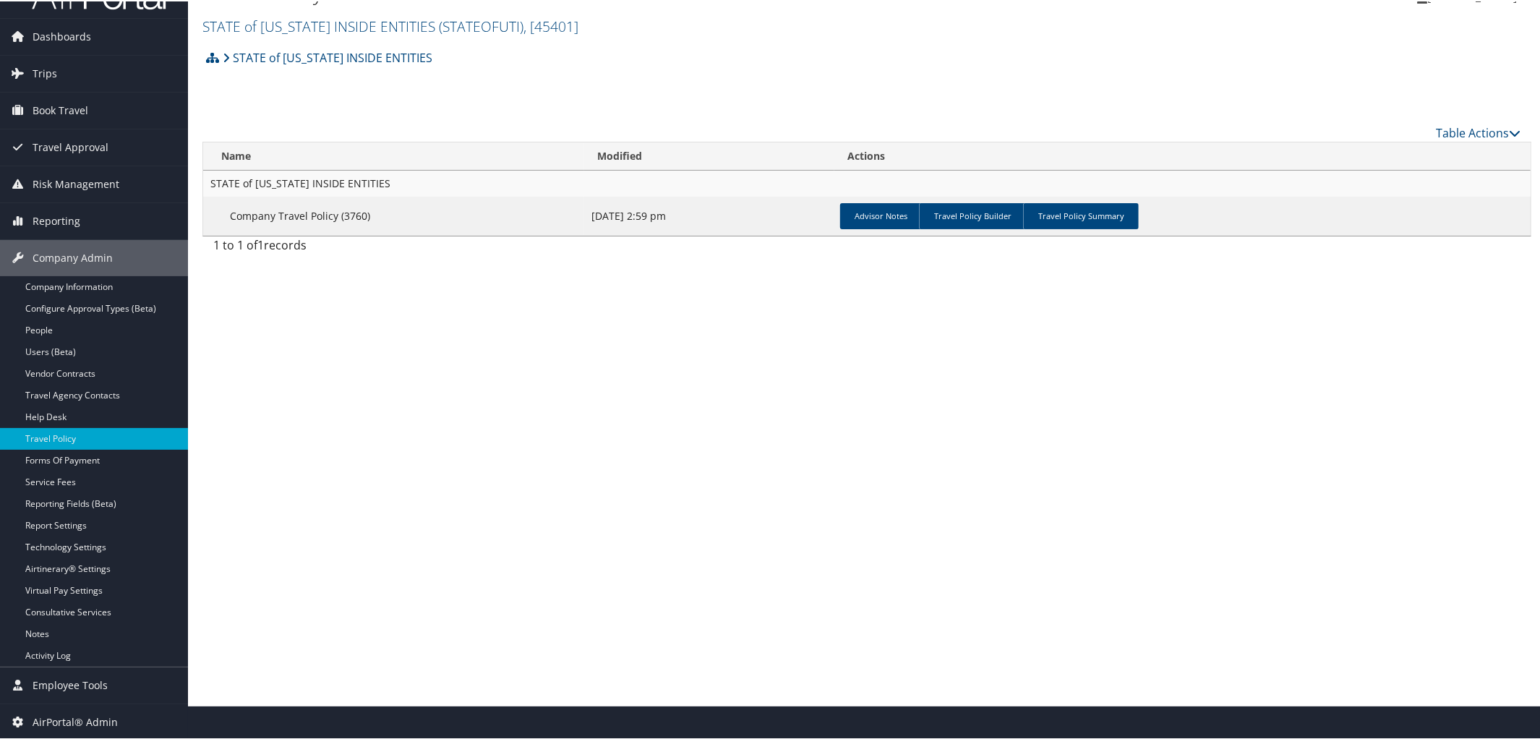
scroll to position [0, 0]
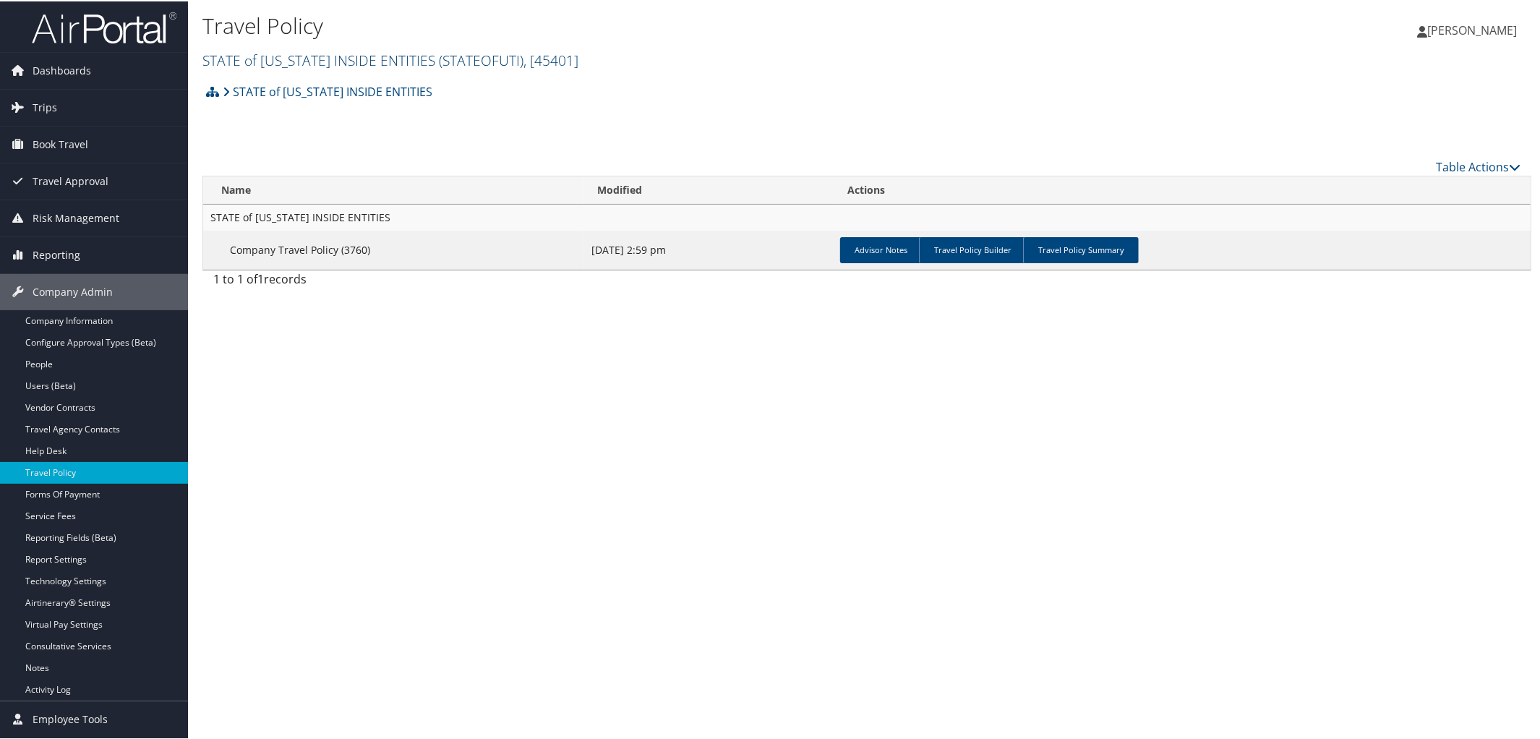
click at [342, 59] on link "STATE of UTAH INSIDE ENTITIES ( STATEOFUTI ) , [ 45401 ]" at bounding box center [390, 59] width 376 height 20
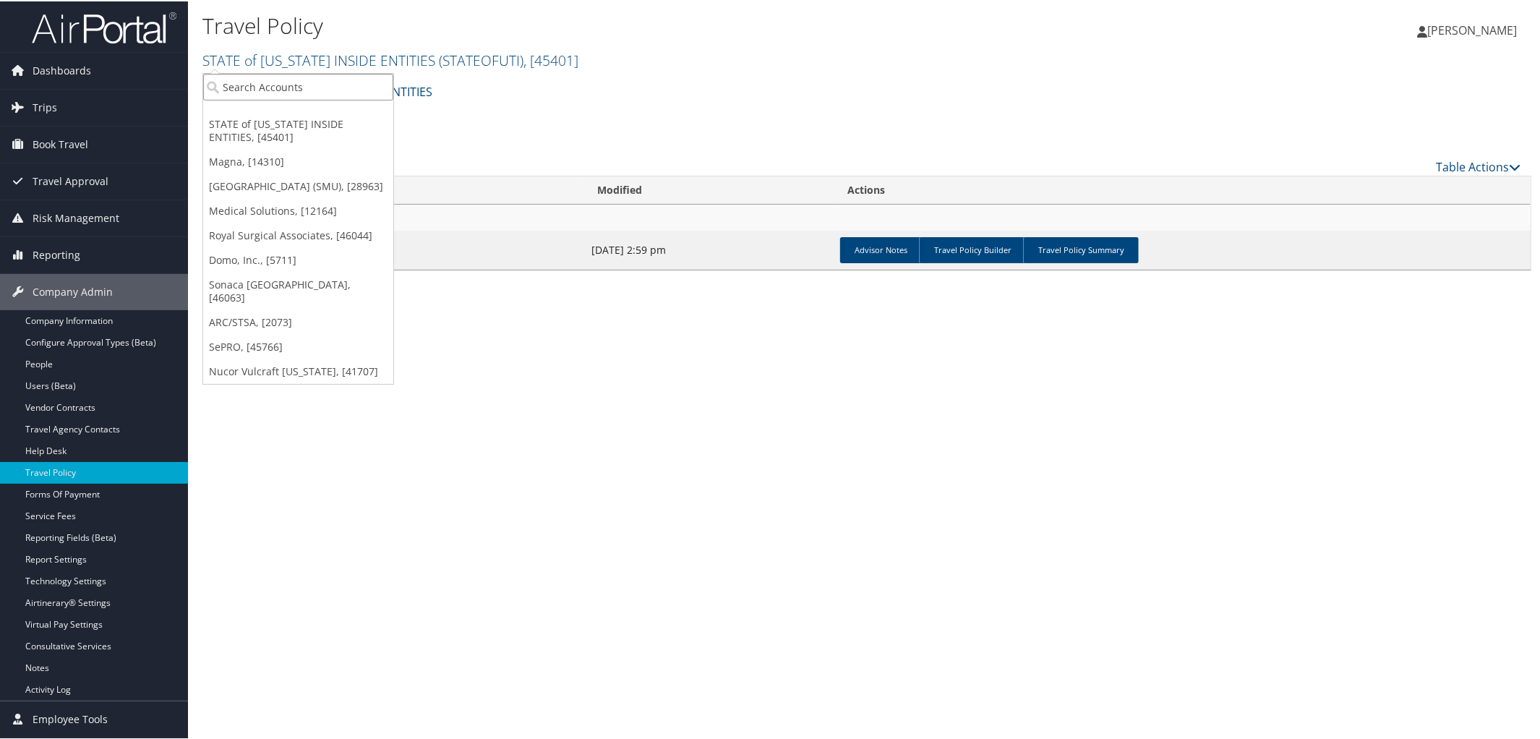
click at [314, 77] on input "search" at bounding box center [298, 85] width 190 height 27
click at [321, 77] on input "search" at bounding box center [298, 85] width 190 height 27
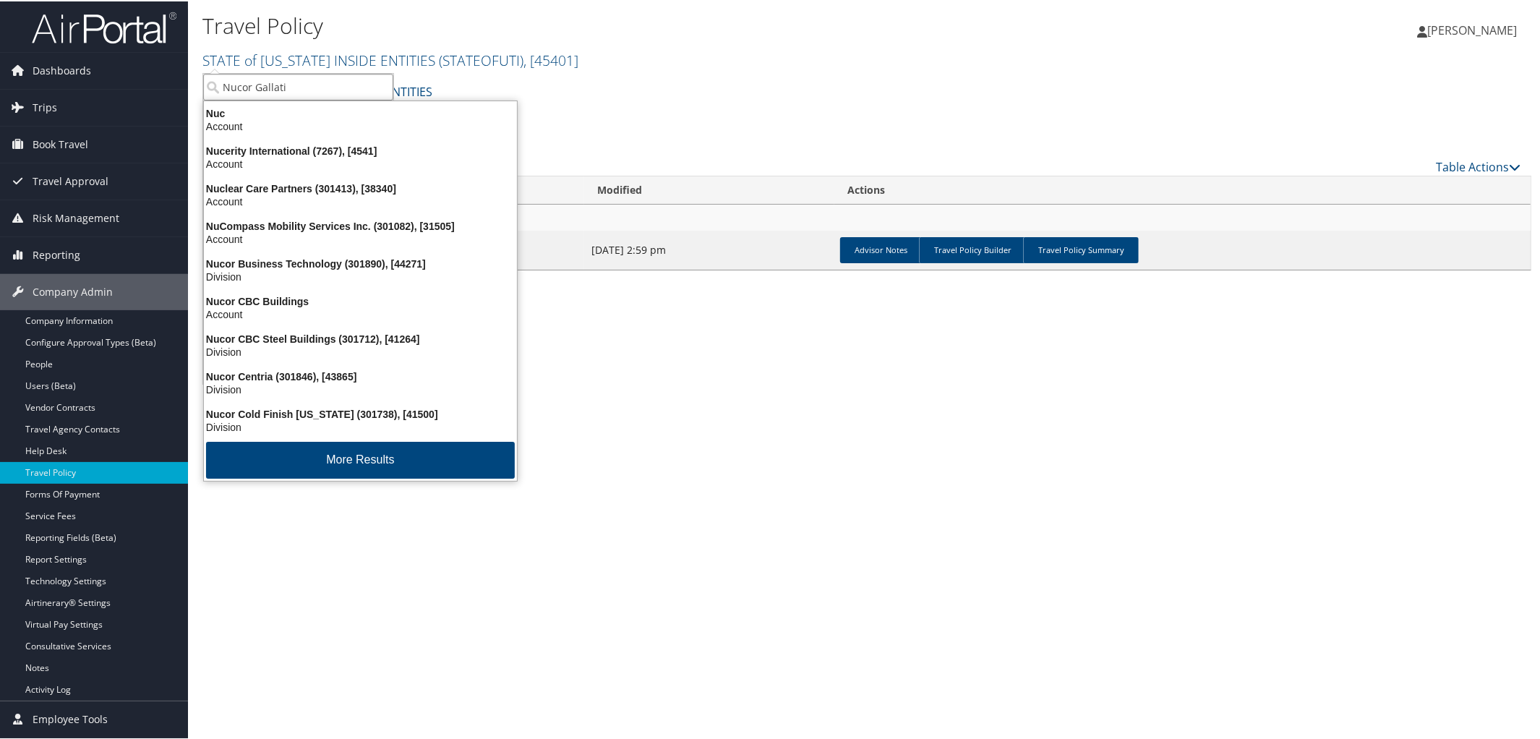
type input "Nucor Gallatin"
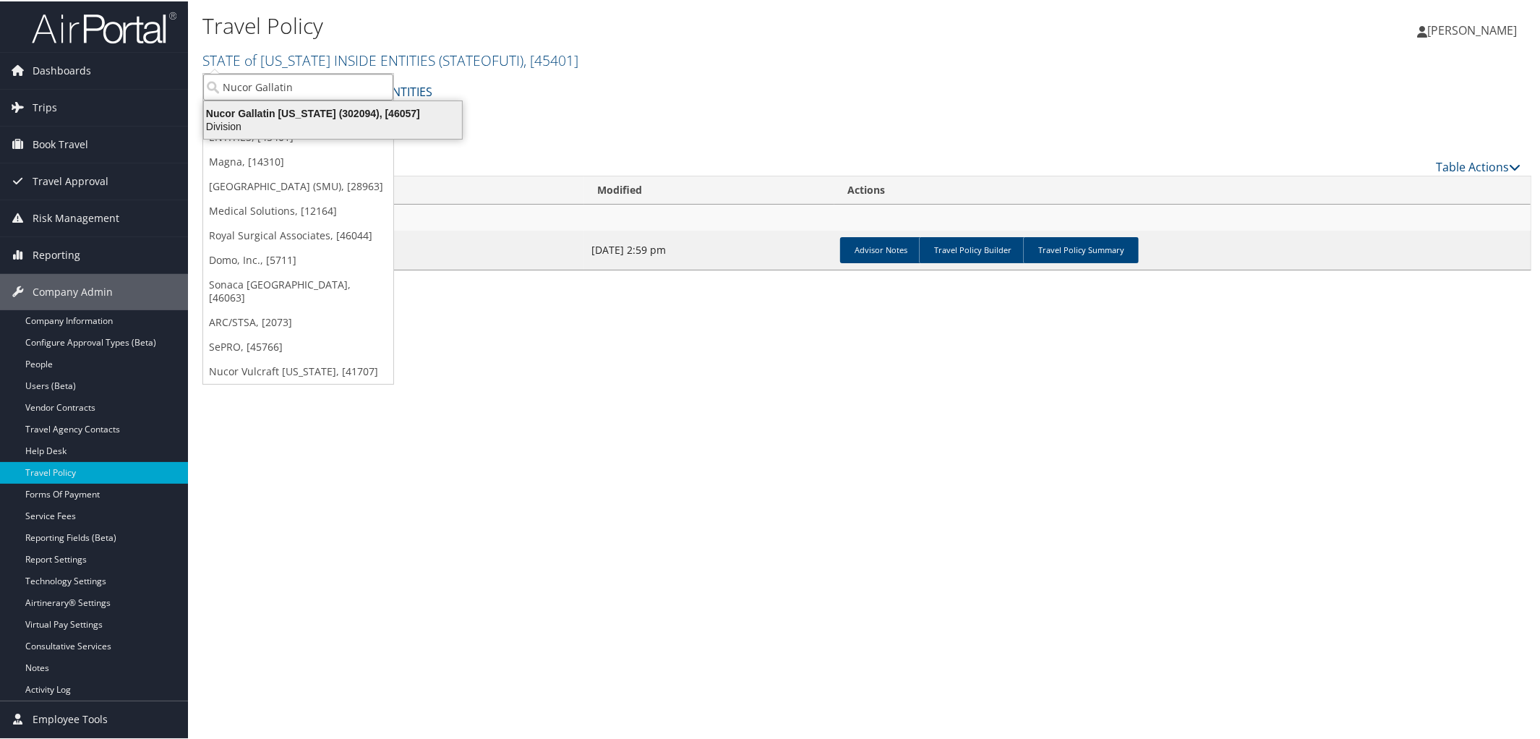
click at [309, 106] on div "Nucor Gallatin Kentucky (302094), [46057]" at bounding box center [332, 112] width 275 height 13
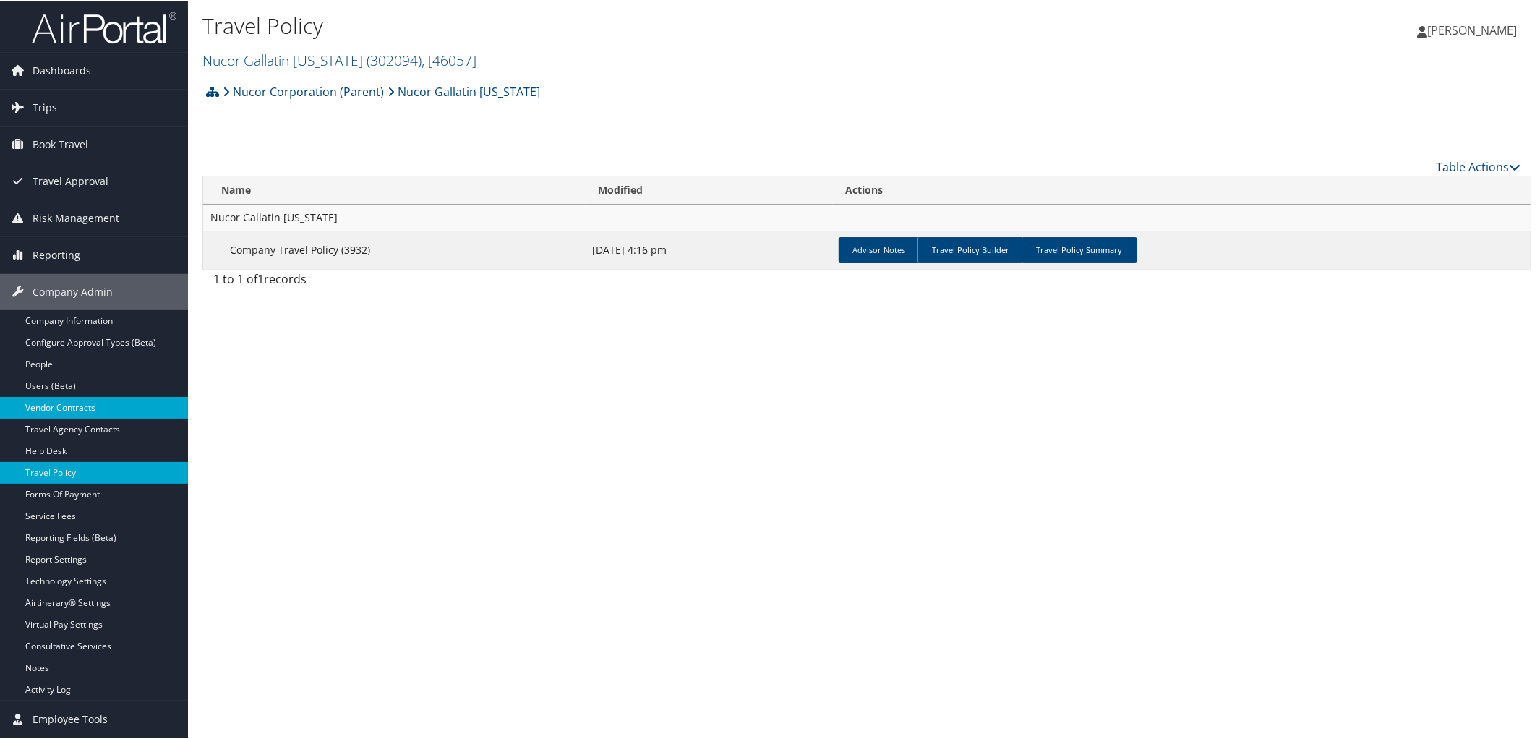
click at [68, 406] on link "Vendor Contracts" at bounding box center [94, 406] width 188 height 22
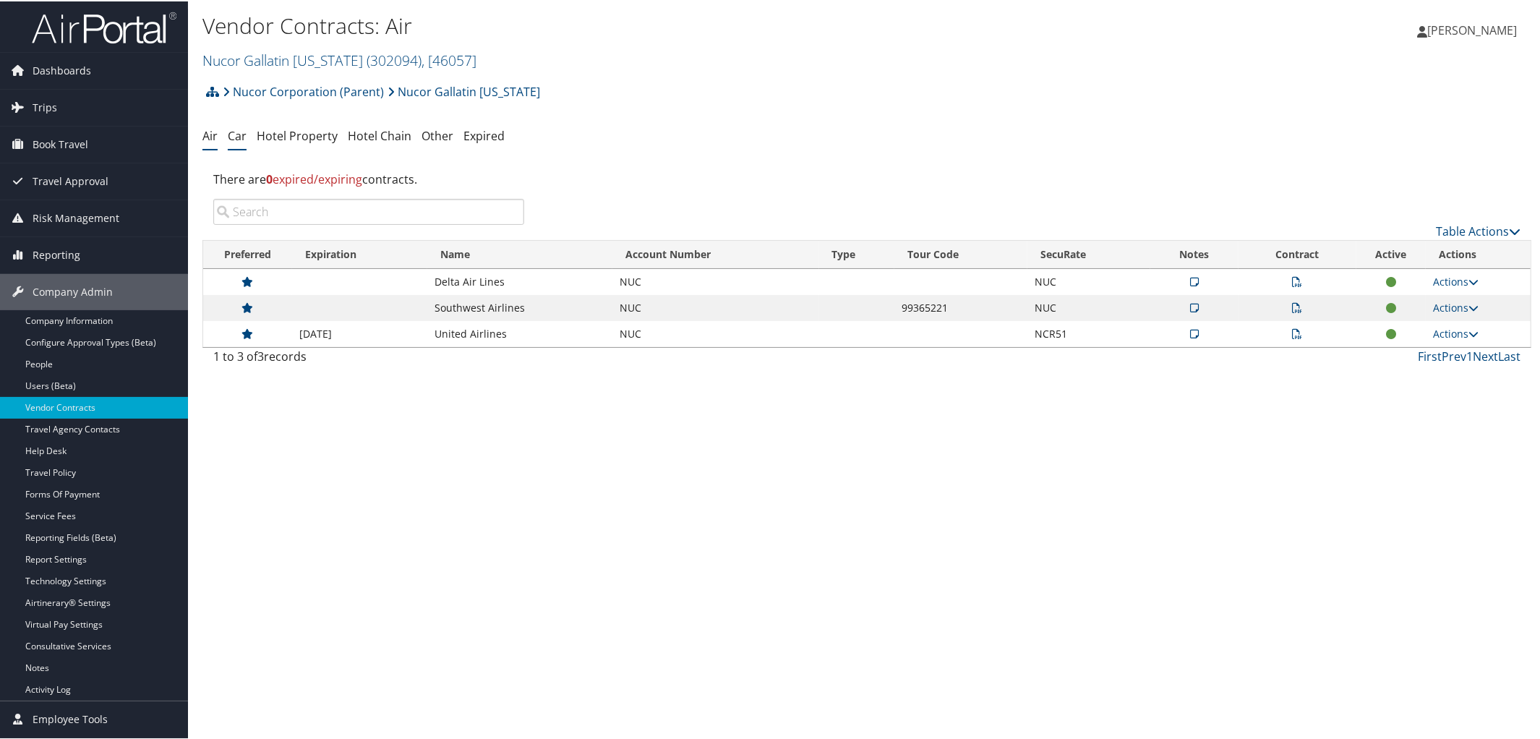
click at [232, 133] on link "Car" at bounding box center [237, 135] width 19 height 16
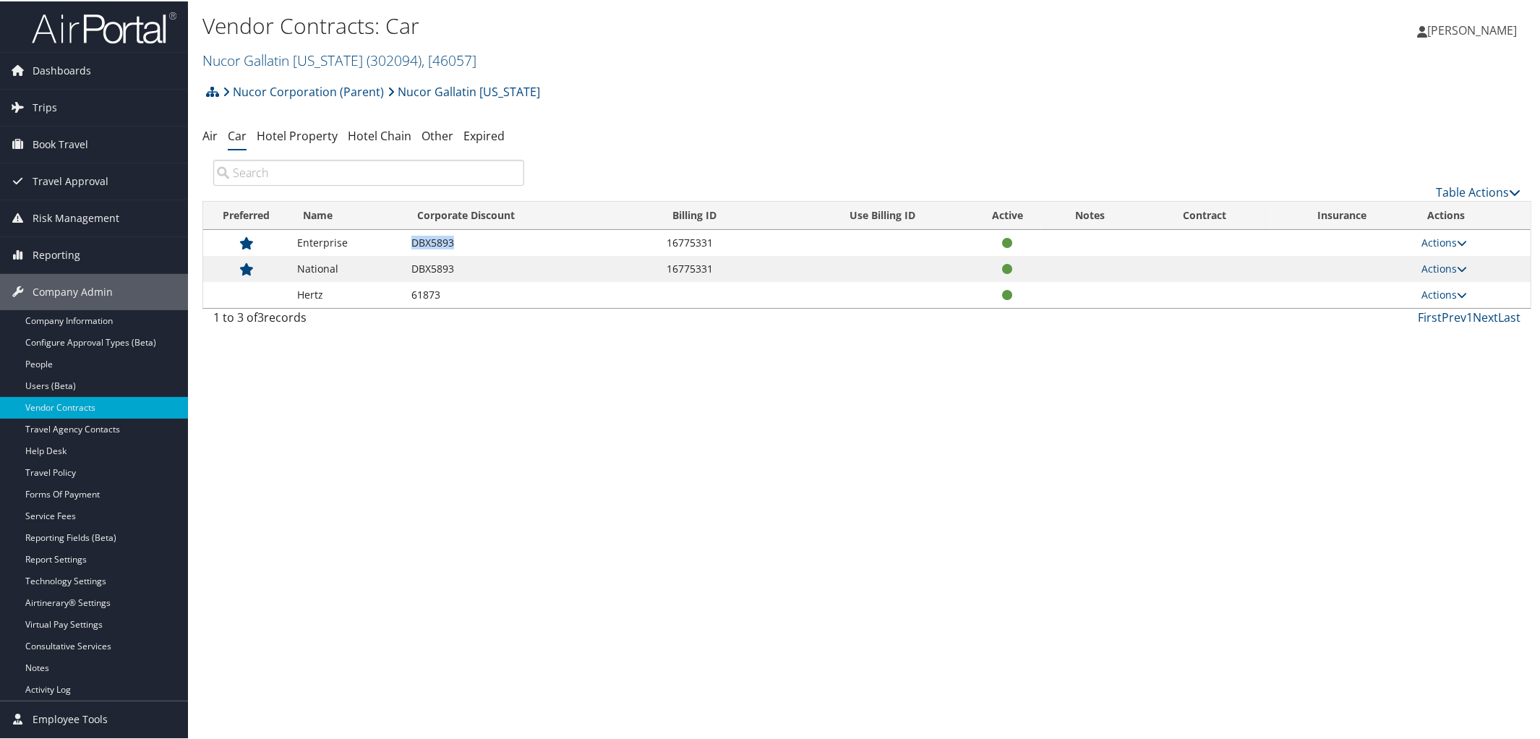
drag, startPoint x: 414, startPoint y: 239, endPoint x: 489, endPoint y: 244, distance: 74.6
click at [489, 244] on td "DBX5893" at bounding box center [531, 241] width 255 height 26
copy td "DBX5893"
drag, startPoint x: 667, startPoint y: 266, endPoint x: 717, endPoint y: 270, distance: 50.7
click at [717, 270] on td "16775331" at bounding box center [725, 267] width 132 height 26
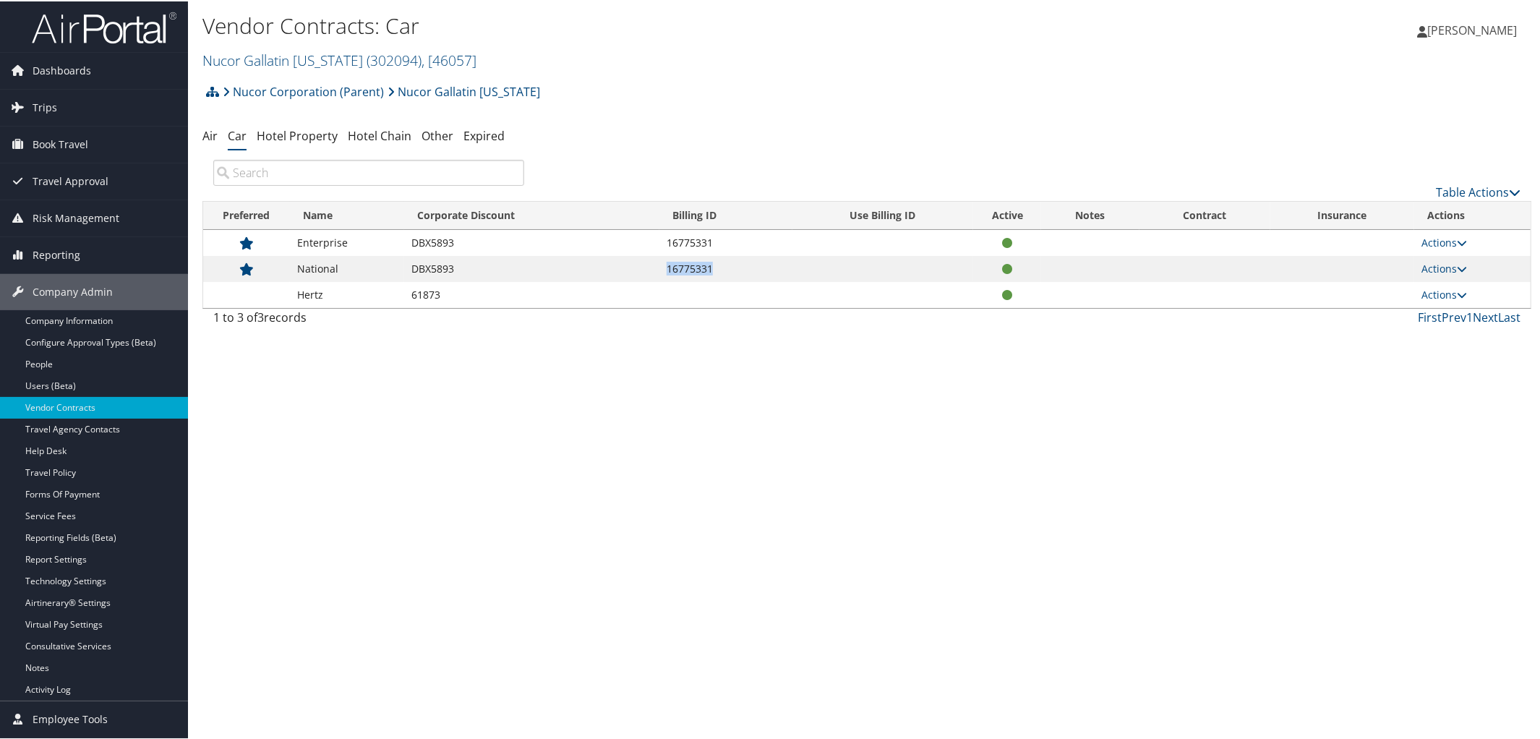
copy td "16775331"
click at [116, 466] on link "Travel Policy" at bounding box center [94, 472] width 188 height 22
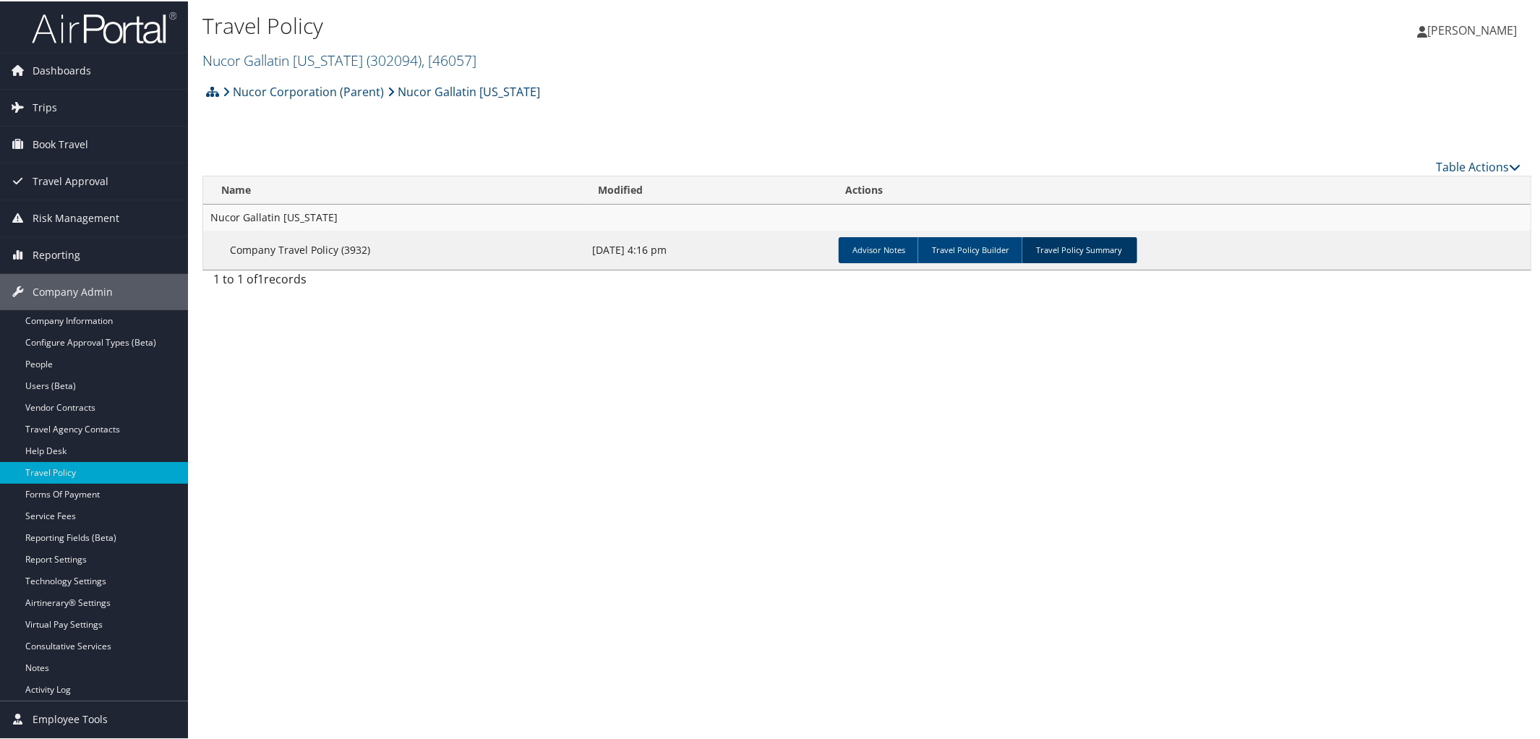
click at [1101, 238] on link "Travel Policy Summary" at bounding box center [1080, 249] width 116 height 26
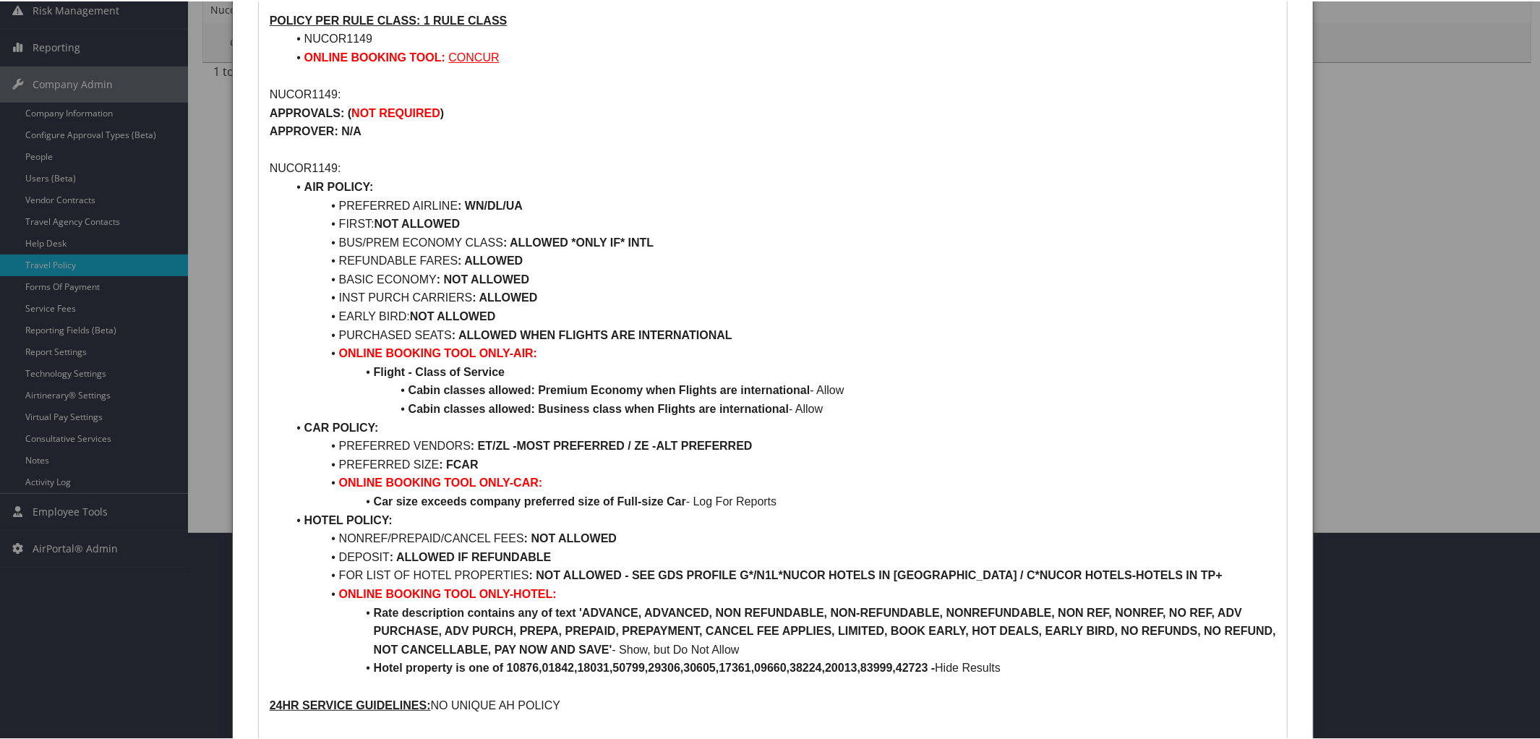
scroll to position [394, 0]
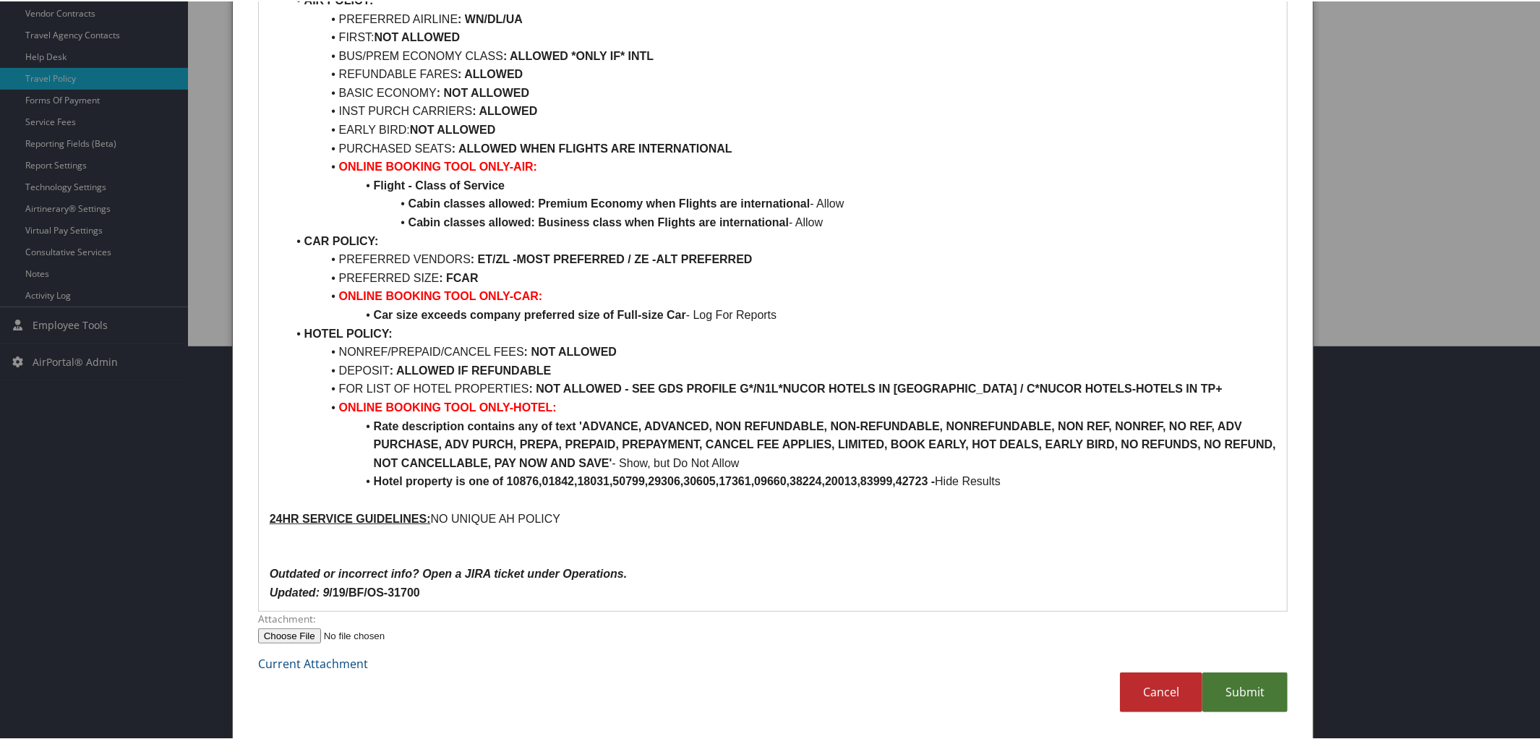
click at [1236, 693] on link "Submit" at bounding box center [1244, 691] width 85 height 40
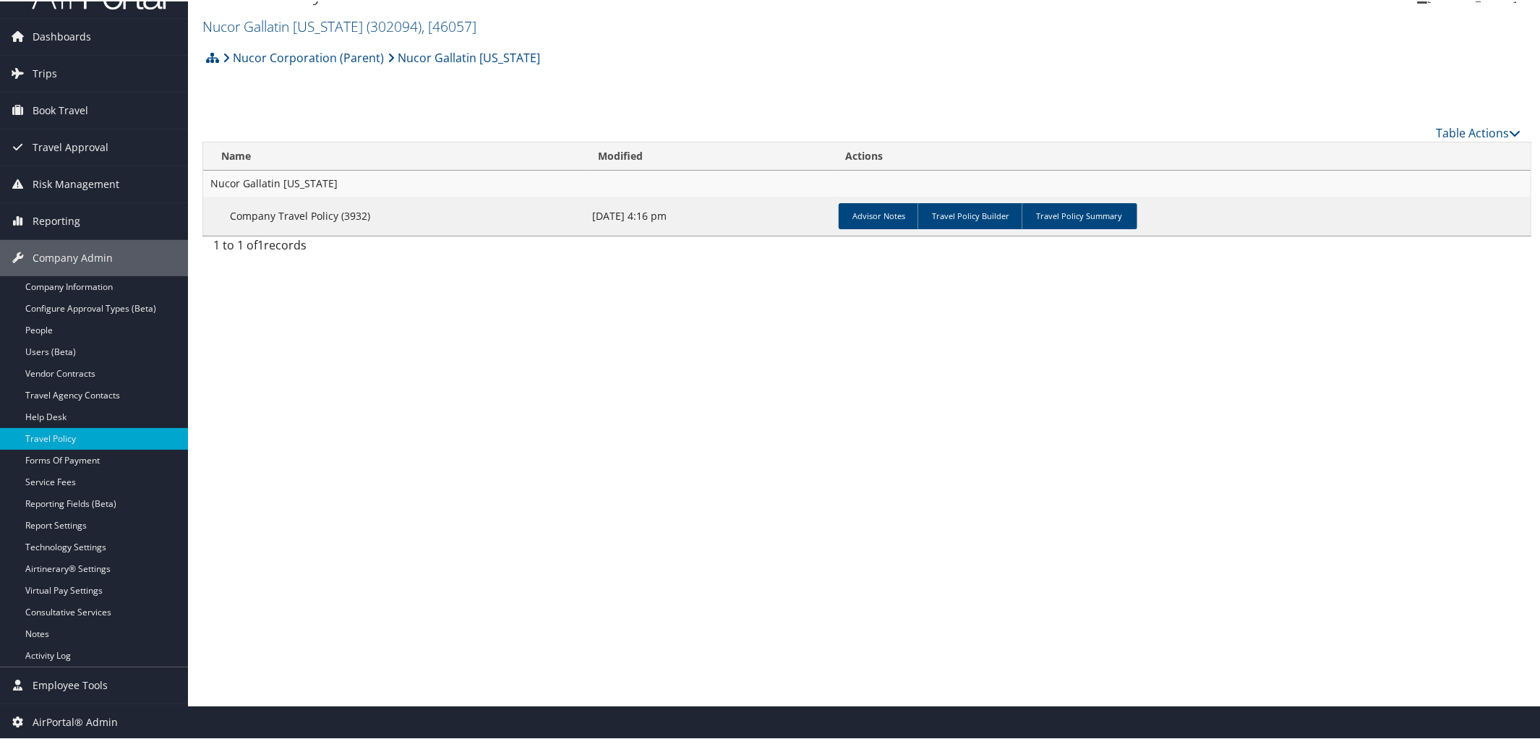
scroll to position [0, 0]
